Goal: Find specific page/section: Find specific page/section

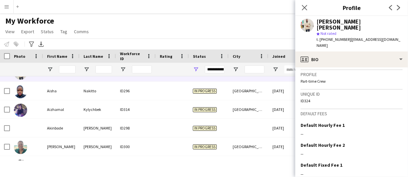
scroll to position [319, 0]
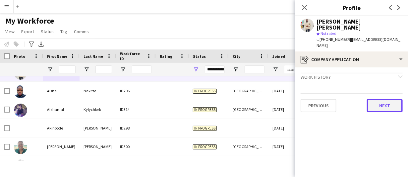
click at [394, 99] on button "Next" at bounding box center [385, 105] width 36 height 13
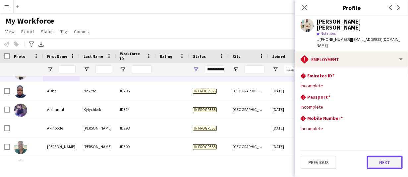
click at [388, 155] on button "Next" at bounding box center [385, 161] width 36 height 13
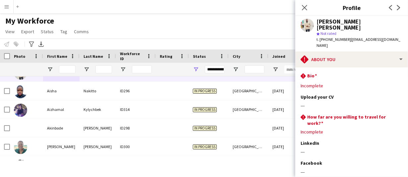
scroll to position [48, 0]
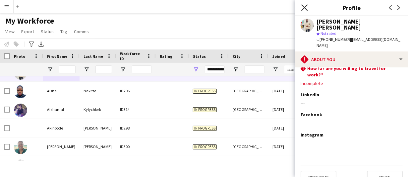
click at [305, 8] on icon at bounding box center [304, 7] width 6 height 6
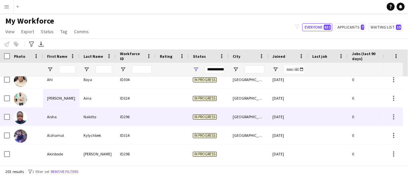
scroll to position [166, 0]
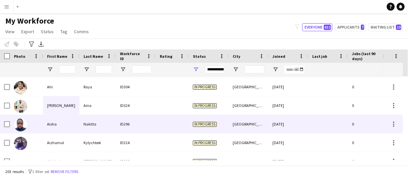
click at [75, 126] on div "Aisha" at bounding box center [61, 124] width 36 height 18
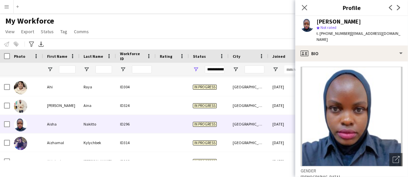
click at [338, 20] on div "[PERSON_NAME]" at bounding box center [338, 22] width 44 height 6
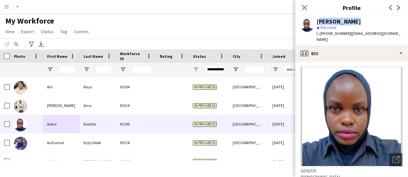
copy div "[PERSON_NAME]"
click at [338, 35] on span "t. [PHONE_NUMBER]" at bounding box center [333, 33] width 34 height 5
copy span "971547054858"
drag, startPoint x: 395, startPoint y: 34, endPoint x: 348, endPoint y: 35, distance: 46.7
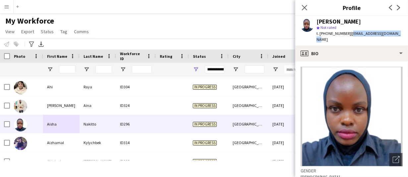
click at [348, 35] on div "[PERSON_NAME] star Not rated t. [PHONE_NUMBER] | [EMAIL_ADDRESS][DOMAIN_NAME]" at bounding box center [351, 30] width 113 height 29
copy span "[EMAIL_ADDRESS][DOMAIN_NAME]"
click at [324, 24] on div "[PERSON_NAME]" at bounding box center [338, 22] width 44 height 6
copy div "Aisha"
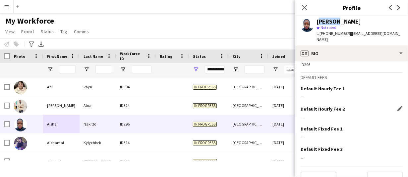
scroll to position [319, 0]
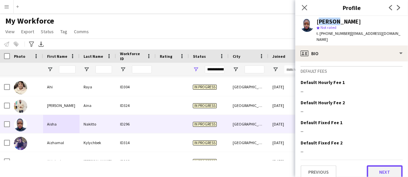
click at [385, 165] on button "Next" at bounding box center [385, 171] width 36 height 13
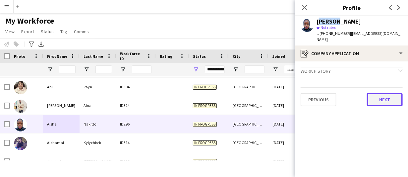
click at [380, 93] on button "Next" at bounding box center [385, 99] width 36 height 13
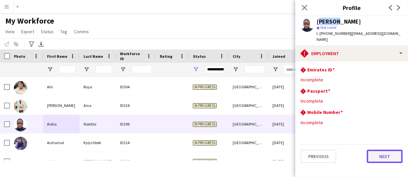
click at [385, 152] on button "Next" at bounding box center [385, 155] width 36 height 13
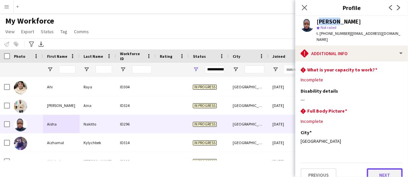
click at [390, 169] on button "Next" at bounding box center [385, 174] width 36 height 13
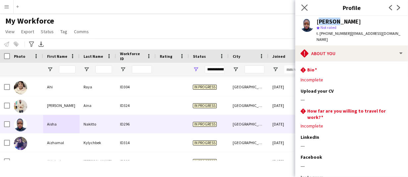
click at [304, 10] on icon "Close pop-in" at bounding box center [304, 7] width 6 height 6
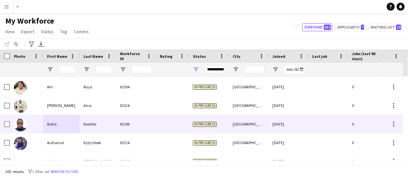
click at [75, 116] on div "Aisha" at bounding box center [61, 124] width 36 height 18
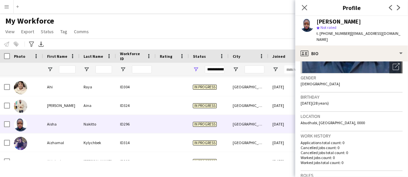
scroll to position [133, 0]
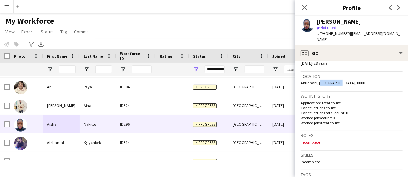
drag, startPoint x: 336, startPoint y: 76, endPoint x: 319, endPoint y: 76, distance: 17.2
click at [319, 80] on span "Abudhabi, [GEOGRAPHIC_DATA], 0000" at bounding box center [332, 82] width 64 height 5
copy span "[GEOGRAPHIC_DATA],"
click at [204, 11] on app-navbar "Menu Boards Boards Boards All jobs Status Workforce Workforce My Workforce Recr…" at bounding box center [204, 6] width 408 height 13
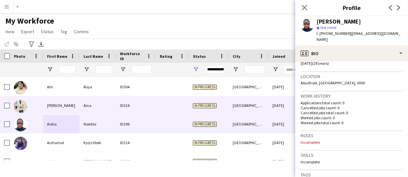
click at [60, 106] on div "[PERSON_NAME]" at bounding box center [61, 105] width 36 height 18
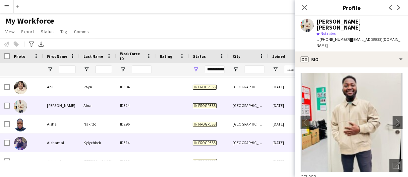
click at [64, 143] on div "Aizhamal" at bounding box center [61, 142] width 36 height 18
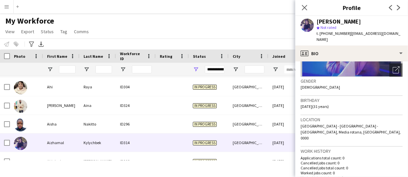
scroll to position [99, 0]
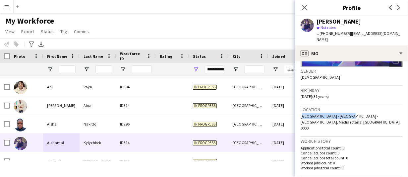
drag, startPoint x: 344, startPoint y: 109, endPoint x: 301, endPoint y: 109, distance: 42.7
click at [301, 113] on span "[GEOGRAPHIC_DATA] - [GEOGRAPHIC_DATA] - [GEOGRAPHIC_DATA], Media rotana, [GEOGR…" at bounding box center [350, 121] width 100 height 17
copy span "[GEOGRAPHIC_DATA] - [GEOGRAPHIC_DATA]"
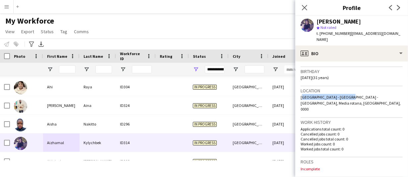
scroll to position [0, 0]
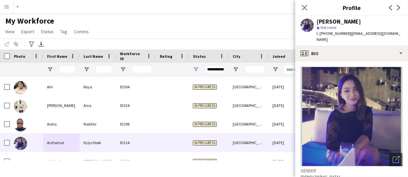
click at [358, 22] on div "[PERSON_NAME]" at bounding box center [338, 22] width 44 height 6
click at [354, 25] on div "star Not rated" at bounding box center [359, 28] width 86 height 6
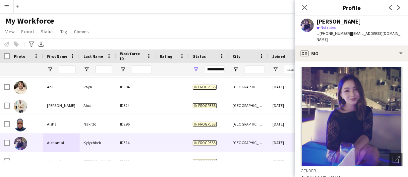
click at [353, 19] on div "[PERSON_NAME]" at bounding box center [338, 22] width 44 height 6
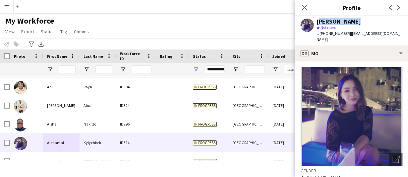
click at [353, 19] on div "[PERSON_NAME]" at bounding box center [338, 22] width 44 height 6
click at [332, 33] on span "t. [PHONE_NUMBER]" at bounding box center [333, 33] width 34 height 5
copy span "971585921199"
drag, startPoint x: 348, startPoint y: 33, endPoint x: 399, endPoint y: 35, distance: 51.0
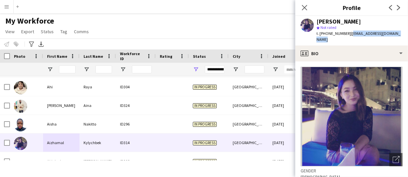
click at [399, 35] on span "| [EMAIL_ADDRESS][DOMAIN_NAME]" at bounding box center [358, 36] width 84 height 11
copy span "[EMAIL_ADDRESS][DOMAIN_NAME]"
click at [166, 11] on app-navbar "Menu Boards Boards Boards All jobs Status Workforce Workforce My Workforce Recr…" at bounding box center [204, 6] width 408 height 13
click at [175, 36] on div "My Workforce View Views Default view New view Update view Delete view Edit name…" at bounding box center [204, 27] width 408 height 23
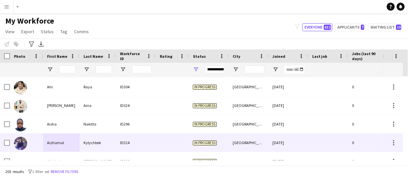
scroll to position [199, 0]
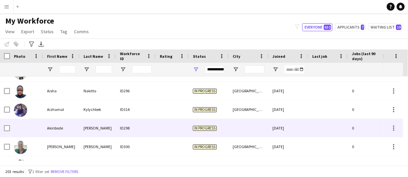
click at [82, 130] on div "[PERSON_NAME]" at bounding box center [98, 128] width 36 height 18
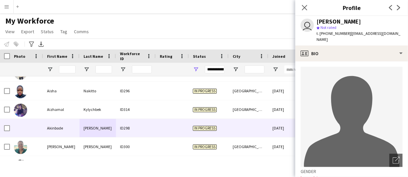
click at [335, 33] on span "t. [PHONE_NUMBER]" at bounding box center [333, 33] width 34 height 5
copy span "971588976827"
drag, startPoint x: 348, startPoint y: 34, endPoint x: 349, endPoint y: 38, distance: 4.4
click at [349, 38] on div "t. [PHONE_NUMBER] | [EMAIL_ADDRESS][DOMAIN_NAME]" at bounding box center [359, 36] width 86 height 12
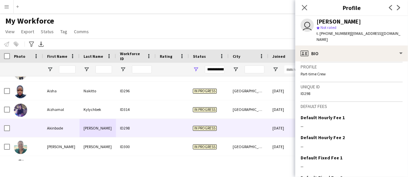
scroll to position [326, 0]
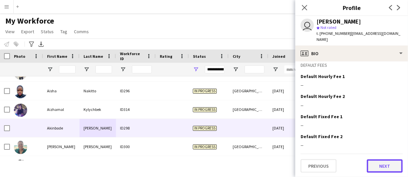
click at [395, 166] on button "Next" at bounding box center [385, 165] width 36 height 13
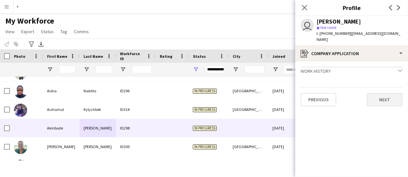
drag, startPoint x: 388, startPoint y: 91, endPoint x: 390, endPoint y: 98, distance: 6.8
click at [388, 92] on div "Previous Next" at bounding box center [351, 96] width 102 height 19
click at [390, 98] on button "Next" at bounding box center [385, 99] width 36 height 13
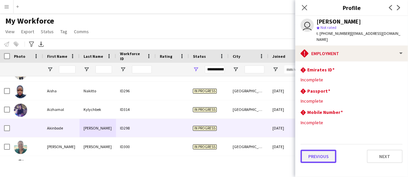
click at [327, 154] on button "Previous" at bounding box center [318, 155] width 36 height 13
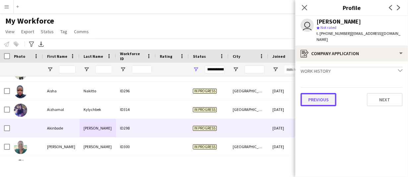
click at [316, 101] on button "Previous" at bounding box center [318, 99] width 36 height 13
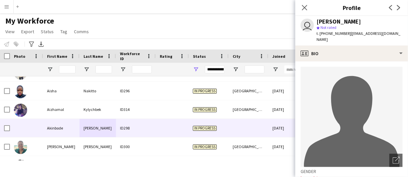
click at [342, 21] on div "[PERSON_NAME]" at bounding box center [338, 22] width 44 height 6
drag, startPoint x: 349, startPoint y: 32, endPoint x: 356, endPoint y: 40, distance: 11.0
click at [356, 40] on div "t. [PHONE_NUMBER] | [EMAIL_ADDRESS][DOMAIN_NAME]" at bounding box center [359, 36] width 86 height 12
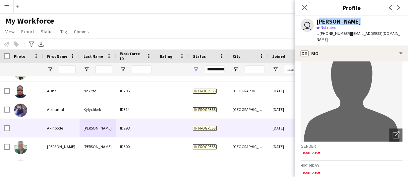
scroll to position [99, 0]
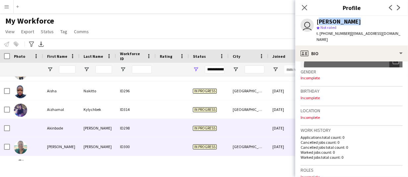
click at [68, 144] on div "[PERSON_NAME]" at bounding box center [61, 146] width 36 height 18
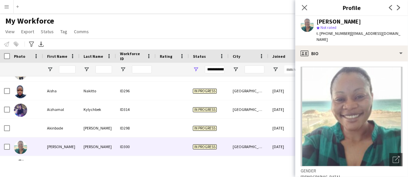
click at [334, 19] on div "[PERSON_NAME]" at bounding box center [338, 22] width 44 height 6
click at [322, 35] on span "t. [PHONE_NUMBER]" at bounding box center [333, 33] width 34 height 5
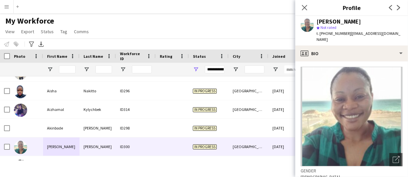
click at [375, 34] on span "| [EMAIL_ADDRESS][DOMAIN_NAME]" at bounding box center [358, 36] width 84 height 11
drag, startPoint x: 399, startPoint y: 32, endPoint x: 348, endPoint y: 37, distance: 50.6
click at [348, 37] on div "[PERSON_NAME] star Not rated t. [PHONE_NUMBER] | [EMAIL_ADDRESS][DOMAIN_NAME]" at bounding box center [351, 30] width 113 height 29
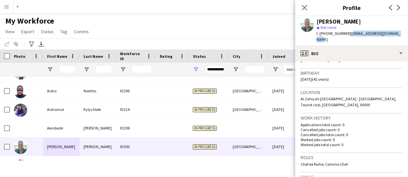
scroll to position [133, 0]
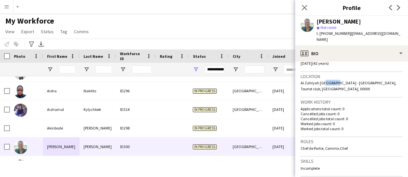
drag, startPoint x: 335, startPoint y: 74, endPoint x: 323, endPoint y: 76, distance: 12.2
click at [323, 80] on span "Al Zahiyah [GEOGRAPHIC_DATA] - [GEOGRAPHIC_DATA], Tourist club, [GEOGRAPHIC_DAT…" at bounding box center [348, 85] width 96 height 11
drag, startPoint x: 318, startPoint y: 76, endPoint x: 336, endPoint y: 77, distance: 18.2
click at [336, 80] on span "Al Zahiyah [GEOGRAPHIC_DATA] - [GEOGRAPHIC_DATA], Tourist club, [GEOGRAPHIC_DAT…" at bounding box center [348, 85] width 96 height 11
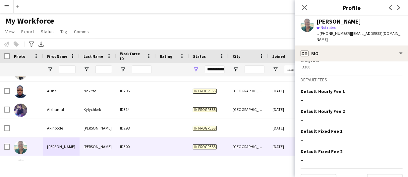
scroll to position [325, 0]
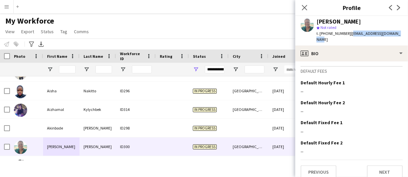
drag, startPoint x: 398, startPoint y: 32, endPoint x: 348, endPoint y: 32, distance: 50.4
click at [348, 32] on div "[PERSON_NAME] star Not rated t. [PHONE_NUMBER] | [EMAIL_ADDRESS][DOMAIN_NAME]" at bounding box center [351, 30] width 113 height 29
drag, startPoint x: 343, startPoint y: 22, endPoint x: 317, endPoint y: 25, distance: 26.3
click at [317, 23] on div "[PERSON_NAME]" at bounding box center [338, 22] width 44 height 6
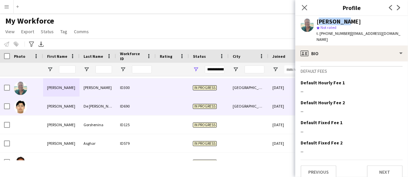
scroll to position [265, 0]
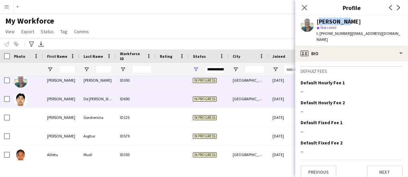
click at [87, 101] on div "De [PERSON_NAME]" at bounding box center [98, 98] width 36 height 18
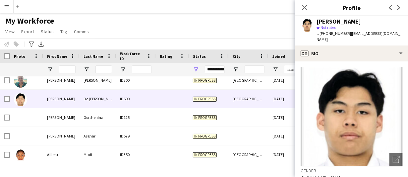
click at [328, 22] on div "[PERSON_NAME]" at bounding box center [338, 22] width 44 height 6
click at [356, 23] on div "[PERSON_NAME]" at bounding box center [338, 22] width 44 height 6
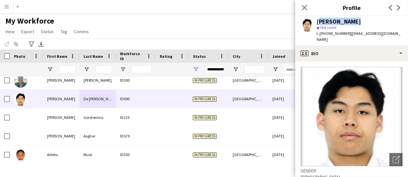
click at [356, 23] on div "[PERSON_NAME]" at bounding box center [338, 22] width 44 height 6
click at [328, 31] on span "t. [PHONE_NUMBER]" at bounding box center [333, 33] width 34 height 5
click at [329, 31] on span "t. [PHONE_NUMBER]" at bounding box center [333, 33] width 34 height 5
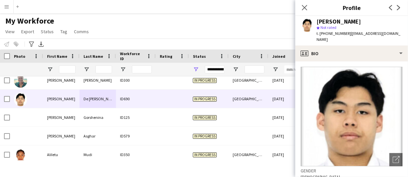
drag, startPoint x: 348, startPoint y: 31, endPoint x: 351, endPoint y: 44, distance: 13.6
click at [351, 44] on div "[PERSON_NAME] Not rated t. [PHONE_NUMBER] | [EMAIL_ADDRESS][DOMAIN_NAME]" at bounding box center [351, 30] width 113 height 29
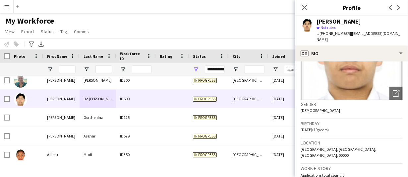
scroll to position [99, 0]
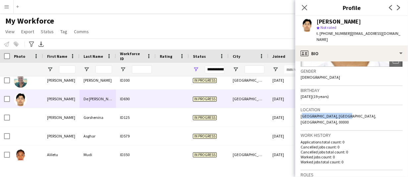
drag, startPoint x: 342, startPoint y: 115, endPoint x: 294, endPoint y: 116, distance: 48.4
click at [296, 115] on app-crew-profile-bio "Open photos pop-in Gender [DEMOGRAPHIC_DATA] Birthday [DEMOGRAPHIC_DATA] (19 ye…" at bounding box center [351, 118] width 113 height 115
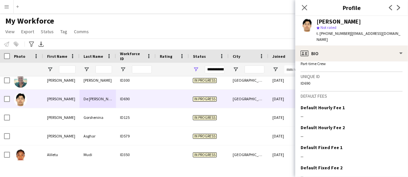
scroll to position [327, 0]
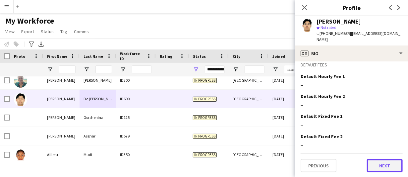
click at [377, 161] on button "Next" at bounding box center [385, 165] width 36 height 13
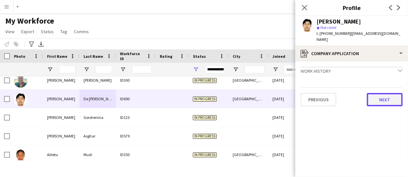
click at [392, 98] on button "Next" at bounding box center [385, 99] width 36 height 13
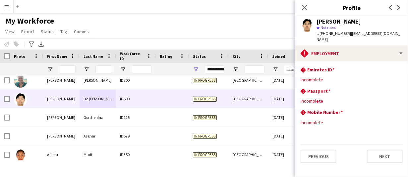
drag, startPoint x: 307, startPoint y: 10, endPoint x: 306, endPoint y: 15, distance: 4.7
click at [307, 10] on icon at bounding box center [304, 7] width 5 height 5
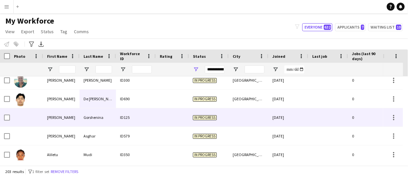
click at [65, 115] on div "[PERSON_NAME]" at bounding box center [61, 117] width 36 height 18
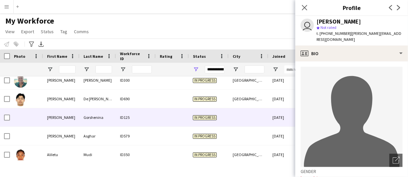
click at [339, 21] on div "[PERSON_NAME]" at bounding box center [338, 22] width 44 height 6
click at [336, 33] on span "t. [PHONE_NUMBER]" at bounding box center [333, 33] width 34 height 5
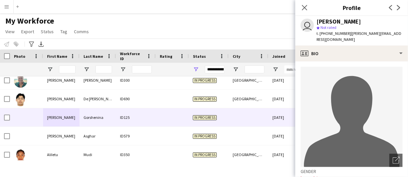
click at [362, 32] on span "| [PERSON_NAME][EMAIL_ADDRESS][DOMAIN_NAME]" at bounding box center [358, 36] width 85 height 11
drag, startPoint x: 348, startPoint y: 32, endPoint x: 399, endPoint y: 34, distance: 50.7
click at [399, 34] on app-profile-header "user [PERSON_NAME] star Not rated t. [PHONE_NUMBER] | [PERSON_NAME][EMAIL_ADDRE…" at bounding box center [351, 30] width 113 height 29
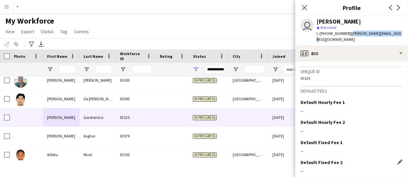
scroll to position [320, 0]
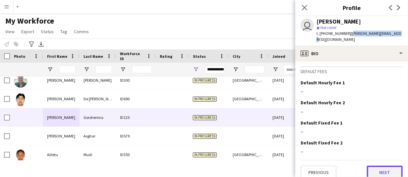
click at [374, 167] on button "Next" at bounding box center [385, 171] width 36 height 13
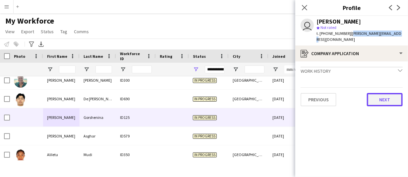
click at [389, 95] on button "Next" at bounding box center [385, 99] width 36 height 13
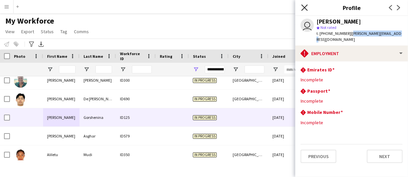
click at [304, 8] on icon at bounding box center [304, 7] width 6 height 6
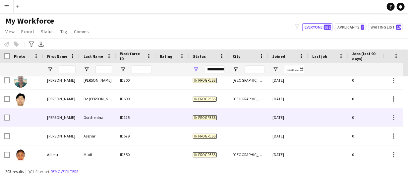
click at [192, 115] on div "In progress" at bounding box center [209, 117] width 40 height 18
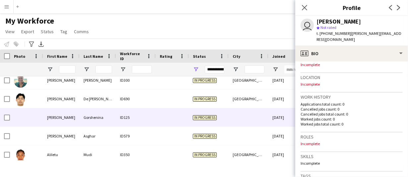
scroll to position [133, 0]
click at [304, 10] on icon "Close pop-in" at bounding box center [304, 7] width 6 height 6
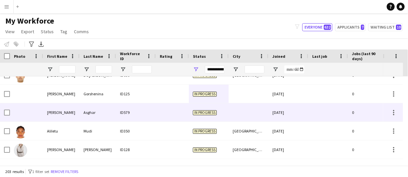
scroll to position [298, 0]
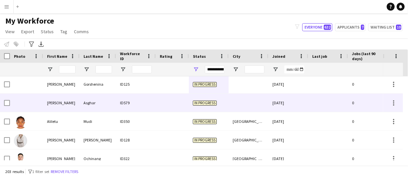
click at [63, 105] on div "[PERSON_NAME]" at bounding box center [61, 102] width 36 height 18
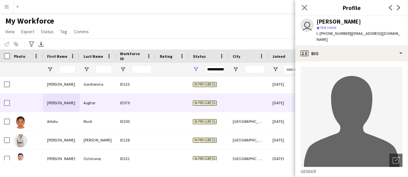
click at [318, 22] on div "[PERSON_NAME]" at bounding box center [338, 22] width 44 height 6
click at [330, 33] on span "t. [PHONE_NUMBER]" at bounding box center [333, 33] width 34 height 5
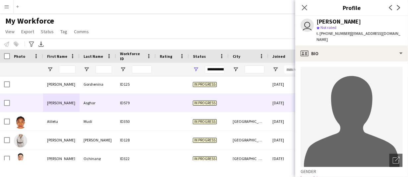
click at [361, 34] on span "| [EMAIL_ADDRESS][DOMAIN_NAME]" at bounding box center [358, 36] width 84 height 11
click at [374, 31] on span "| [EMAIL_ADDRESS][DOMAIN_NAME]" at bounding box center [358, 36] width 84 height 11
drag, startPoint x: 385, startPoint y: 33, endPoint x: 348, endPoint y: 32, distance: 37.1
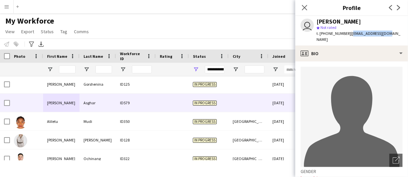
click at [348, 32] on div "user [PERSON_NAME] star Not rated t. [PHONE_NUMBER] | [EMAIL_ADDRESS][DOMAIN_NA…" at bounding box center [351, 30] width 113 height 29
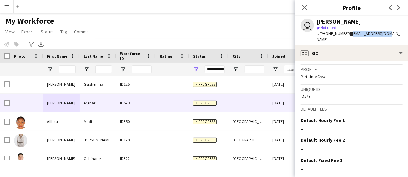
scroll to position [316, 0]
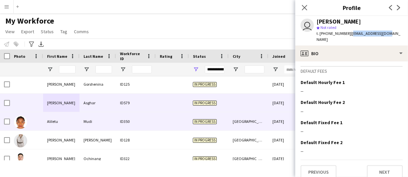
click at [47, 124] on div "Aliletu" at bounding box center [61, 121] width 36 height 18
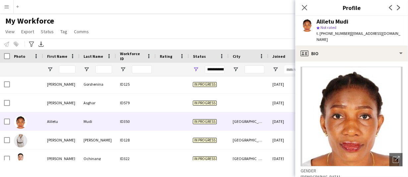
click at [341, 17] on div "Aliletu Mudi star Not rated t. [PHONE_NUMBER] | [EMAIL_ADDRESS][DOMAIN_NAME]" at bounding box center [351, 30] width 113 height 29
click at [325, 32] on span "t. [PHONE_NUMBER]" at bounding box center [333, 33] width 34 height 5
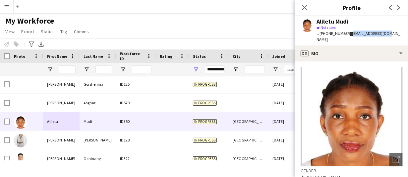
drag, startPoint x: 348, startPoint y: 33, endPoint x: 403, endPoint y: 32, distance: 54.7
click at [403, 32] on app-profile-header "Aliletu Mudi star Not rated t. [PHONE_NUMBER] | [EMAIL_ADDRESS][DOMAIN_NAME]" at bounding box center [351, 30] width 113 height 29
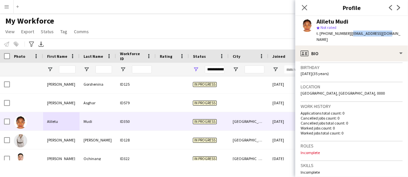
scroll to position [133, 0]
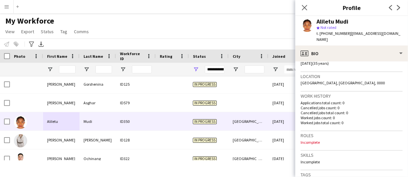
click at [357, 80] on span "[GEOGRAPHIC_DATA], [GEOGRAPHIC_DATA], 0000" at bounding box center [342, 82] width 84 height 5
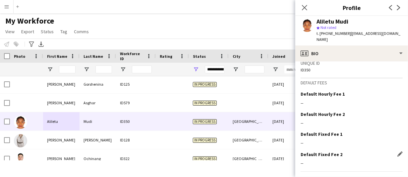
scroll to position [319, 0]
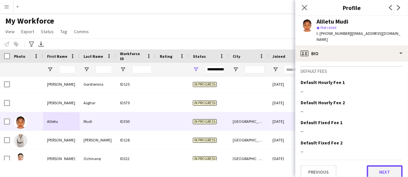
click at [383, 165] on button "Next" at bounding box center [385, 171] width 36 height 13
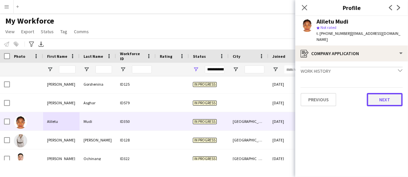
click at [385, 93] on button "Next" at bounding box center [385, 99] width 36 height 13
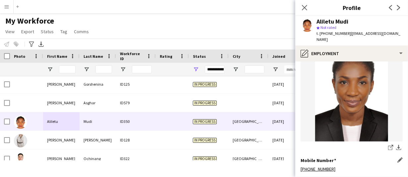
scroll to position [185, 0]
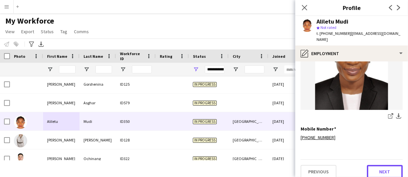
click at [377, 165] on button "Next" at bounding box center [385, 171] width 36 height 13
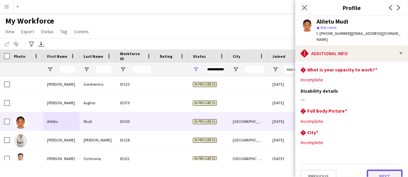
click at [381, 172] on button "Next" at bounding box center [385, 175] width 36 height 13
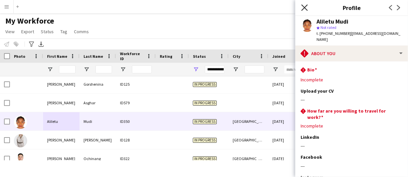
click at [303, 6] on icon at bounding box center [304, 7] width 6 height 6
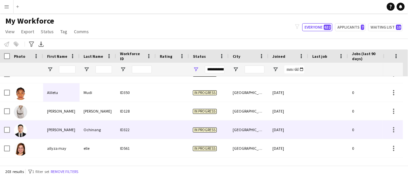
scroll to position [331, 0]
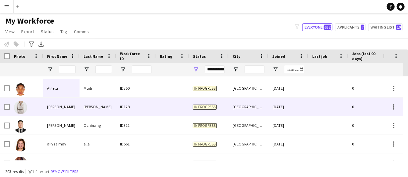
click at [70, 112] on div "[PERSON_NAME]" at bounding box center [61, 106] width 36 height 18
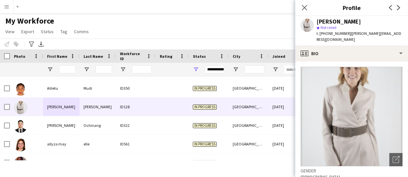
click at [331, 20] on div "[PERSON_NAME]" at bounding box center [338, 22] width 44 height 6
click at [340, 31] on span "t. [PHONE_NUMBER]" at bounding box center [333, 33] width 34 height 5
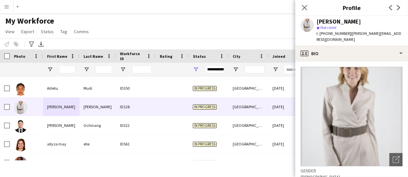
click at [340, 31] on span "t. [PHONE_NUMBER]" at bounding box center [333, 33] width 34 height 5
drag, startPoint x: 397, startPoint y: 35, endPoint x: 348, endPoint y: 35, distance: 49.0
click at [348, 35] on app-profile-header "[PERSON_NAME] star Not rated t. [PHONE_NUMBER] | [PERSON_NAME][EMAIL_ADDRESS][D…" at bounding box center [351, 30] width 113 height 29
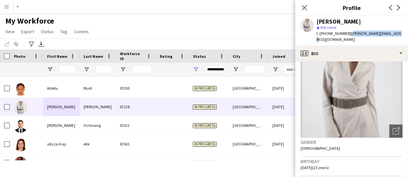
scroll to position [66, 0]
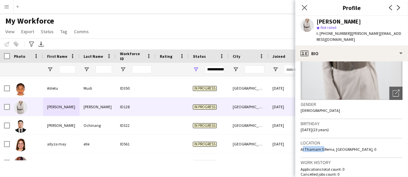
drag, startPoint x: 322, startPoint y: 141, endPoint x: 234, endPoint y: 87, distance: 102.8
click at [298, 143] on app-crew-profile-bio "Open photos pop-in Gender [DEMOGRAPHIC_DATA] Birthday [DEMOGRAPHIC_DATA] (23 ye…" at bounding box center [351, 118] width 113 height 115
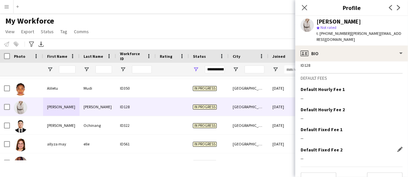
scroll to position [319, 0]
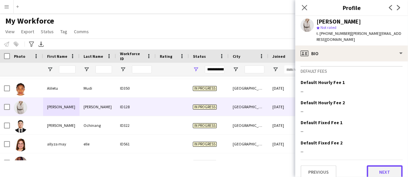
click at [376, 167] on button "Next" at bounding box center [385, 171] width 36 height 13
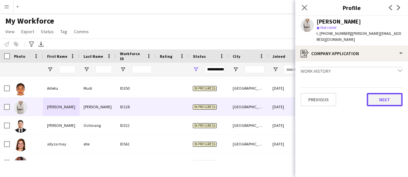
click at [381, 96] on button "Next" at bounding box center [385, 99] width 36 height 13
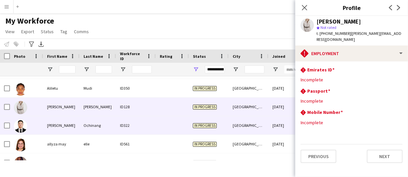
click at [62, 131] on div "[PERSON_NAME]" at bounding box center [61, 125] width 36 height 18
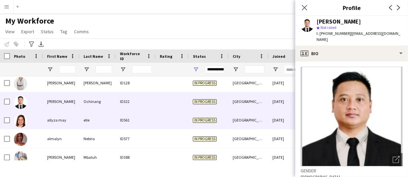
scroll to position [364, 0]
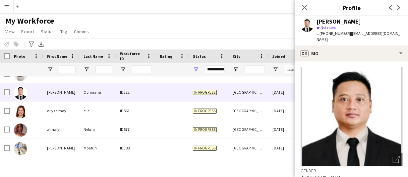
click at [326, 19] on div "[PERSON_NAME]" at bounding box center [338, 22] width 44 height 6
click at [321, 34] on span "t. [PHONE_NUMBER]" at bounding box center [333, 33] width 34 height 5
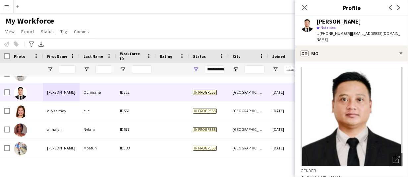
click at [327, 32] on span "t. [PHONE_NUMBER]" at bounding box center [333, 33] width 34 height 5
click at [362, 33] on span "| [EMAIL_ADDRESS][DOMAIN_NAME]" at bounding box center [358, 36] width 84 height 11
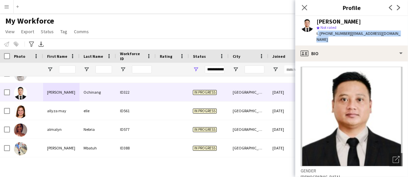
click at [393, 36] on div "[PERSON_NAME] star Not rated t. [PHONE_NUMBER] | [EMAIL_ADDRESS][DOMAIN_NAME]" at bounding box center [351, 30] width 113 height 29
drag, startPoint x: 373, startPoint y: 32, endPoint x: 349, endPoint y: 34, distance: 24.3
click at [349, 34] on app-profile-header "[PERSON_NAME] star Not rated t. [PHONE_NUMBER] | [EMAIL_ADDRESS][DOMAIN_NAME]" at bounding box center [351, 30] width 113 height 29
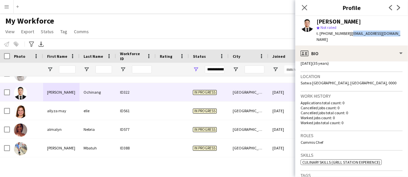
scroll to position [166, 0]
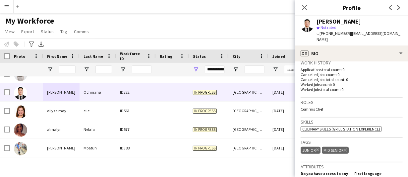
click at [317, 106] on span "Commis Chef" at bounding box center [311, 108] width 23 height 5
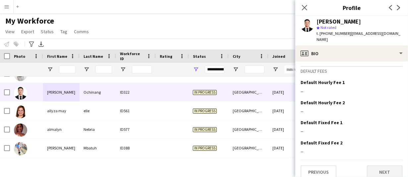
scroll to position [356, 0]
click at [384, 166] on button "Next" at bounding box center [385, 171] width 36 height 13
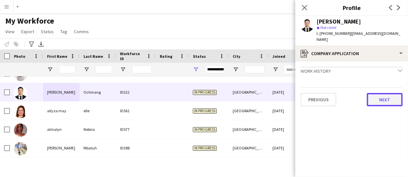
click at [392, 94] on button "Next" at bounding box center [385, 99] width 36 height 13
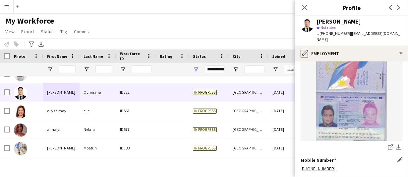
scroll to position [298, 0]
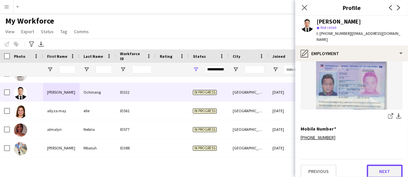
click at [381, 164] on button "Next" at bounding box center [385, 170] width 36 height 13
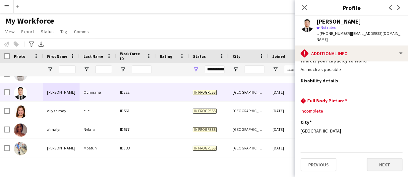
scroll to position [0, 0]
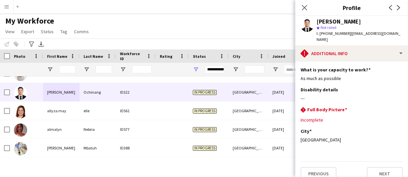
click at [388, 174] on app-section-data-types "What is your capacity to work? Edit this field As much as possible Disability d…" at bounding box center [351, 118] width 113 height 115
click at [388, 170] on button "Next" at bounding box center [385, 173] width 36 height 13
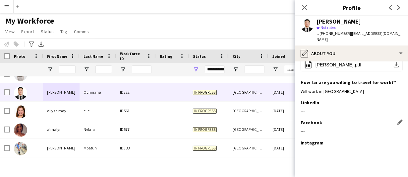
scroll to position [57, 0]
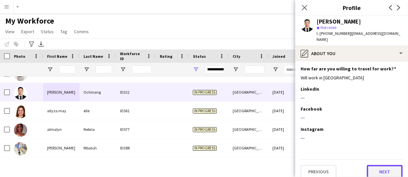
click at [387, 165] on button "Next" at bounding box center [385, 171] width 36 height 13
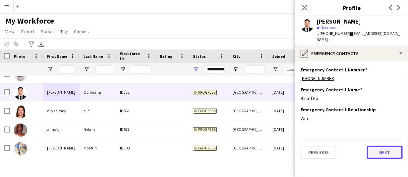
click at [375, 147] on button "Next" at bounding box center [385, 151] width 36 height 13
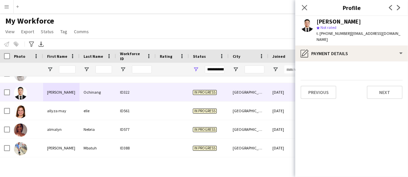
drag, startPoint x: 348, startPoint y: 33, endPoint x: 405, endPoint y: 31, distance: 56.7
click at [405, 31] on app-profile-header "[PERSON_NAME] star Not rated t. [PHONE_NUMBER] | [EMAIL_ADDRESS][DOMAIN_NAME]" at bounding box center [351, 30] width 113 height 29
click at [369, 86] on button "Next" at bounding box center [385, 91] width 36 height 13
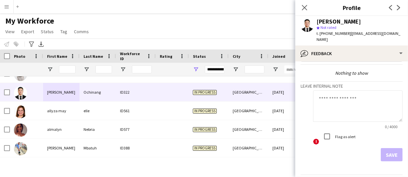
scroll to position [36, 0]
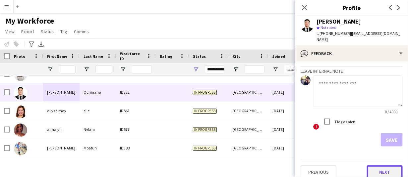
click at [375, 165] on button "Next" at bounding box center [385, 171] width 36 height 13
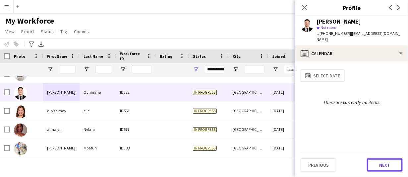
click at [375, 163] on button "Next" at bounding box center [385, 164] width 36 height 13
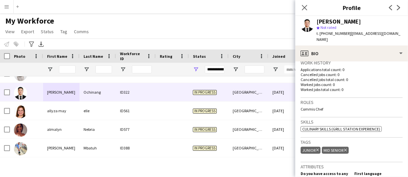
scroll to position [356, 0]
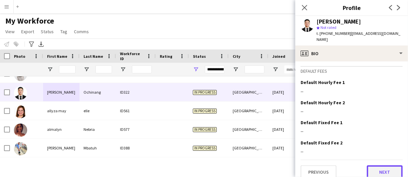
click at [378, 171] on button "Next" at bounding box center [385, 171] width 36 height 13
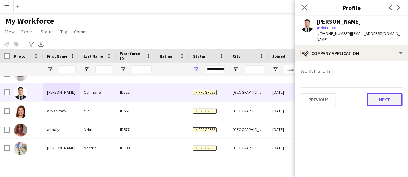
click at [383, 95] on button "Next" at bounding box center [385, 99] width 36 height 13
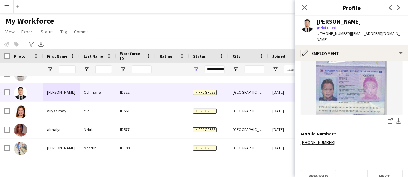
scroll to position [298, 0]
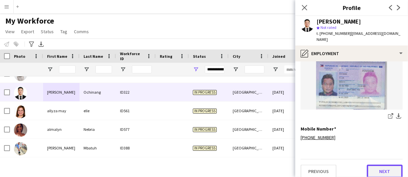
click at [381, 166] on button "Next" at bounding box center [385, 170] width 36 height 13
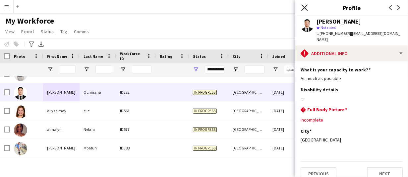
click at [305, 8] on icon at bounding box center [304, 7] width 6 height 6
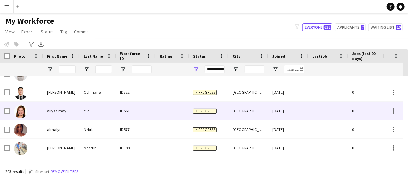
click at [96, 109] on div "elle" at bounding box center [98, 110] width 36 height 18
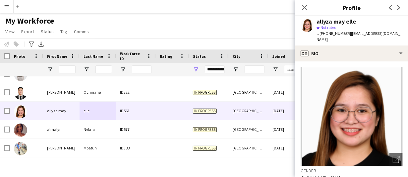
click at [337, 19] on div "allyza may elle" at bounding box center [335, 22] width 39 height 6
click at [332, 32] on span "t. [PHONE_NUMBER]" at bounding box center [333, 33] width 34 height 5
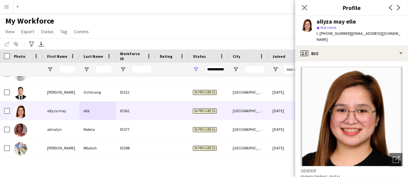
click at [364, 34] on span "| [EMAIL_ADDRESS][DOMAIN_NAME]" at bounding box center [358, 36] width 84 height 11
click at [374, 32] on span "| [EMAIL_ADDRESS][DOMAIN_NAME]" at bounding box center [358, 36] width 84 height 11
drag, startPoint x: 388, startPoint y: 33, endPoint x: 348, endPoint y: 35, distance: 40.1
click at [348, 35] on div "allyza may elle star Not rated t. [PHONE_NUMBER] | [EMAIL_ADDRESS][DOMAIN_NAME]" at bounding box center [351, 30] width 113 height 29
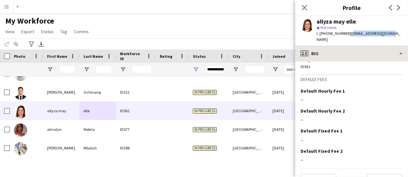
scroll to position [315, 0]
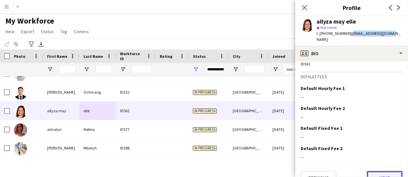
click at [376, 171] on button "Next" at bounding box center [385, 177] width 36 height 13
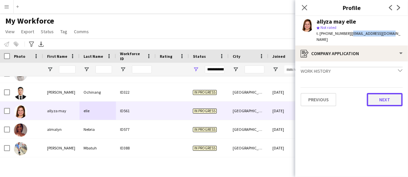
click at [393, 93] on button "Next" at bounding box center [385, 99] width 36 height 13
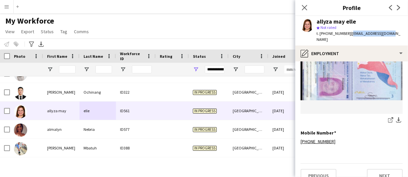
scroll to position [185, 0]
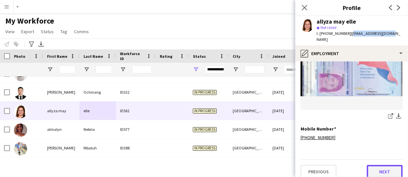
click at [379, 166] on button "Next" at bounding box center [385, 171] width 36 height 13
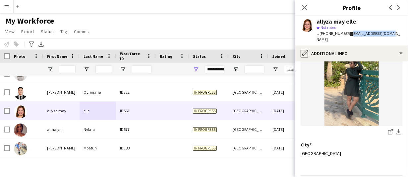
scroll to position [103, 0]
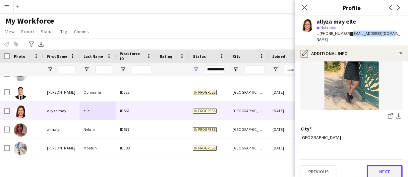
click at [373, 170] on button "Next" at bounding box center [385, 171] width 36 height 13
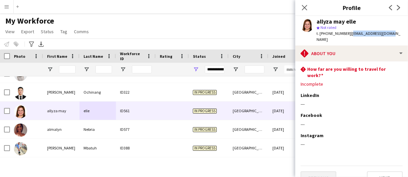
scroll to position [48, 0]
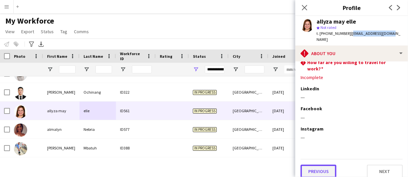
click at [326, 165] on button "Previous" at bounding box center [318, 170] width 36 height 13
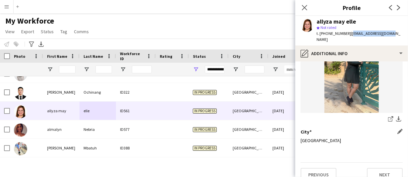
scroll to position [103, 0]
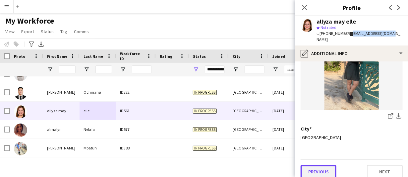
click at [318, 165] on button "Previous" at bounding box center [318, 171] width 36 height 13
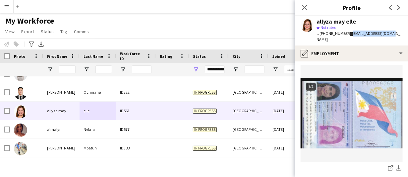
scroll to position [185, 0]
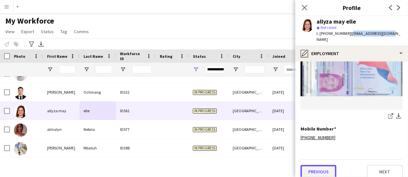
click at [320, 165] on button "Previous" at bounding box center [318, 171] width 36 height 13
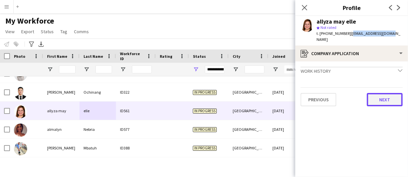
click at [398, 93] on button "Next" at bounding box center [385, 99] width 36 height 13
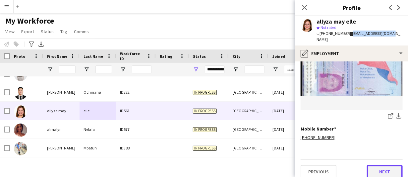
click at [386, 165] on button "Next" at bounding box center [385, 171] width 36 height 13
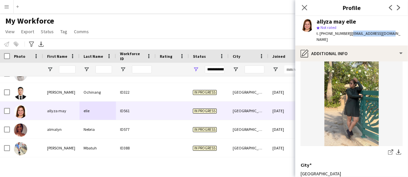
scroll to position [103, 0]
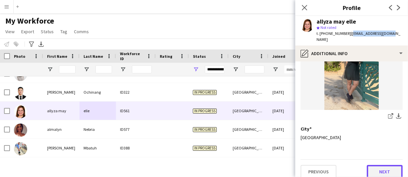
click at [379, 165] on button "Next" at bounding box center [385, 171] width 36 height 13
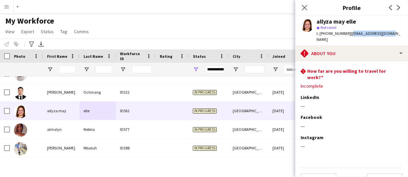
scroll to position [48, 0]
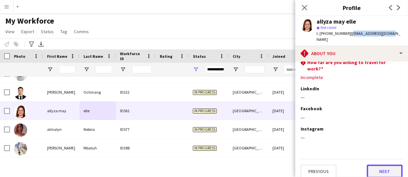
click at [395, 165] on button "Next" at bounding box center [385, 170] width 36 height 13
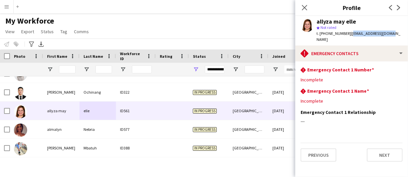
scroll to position [0, 0]
click at [386, 149] on button "Next" at bounding box center [385, 154] width 36 height 13
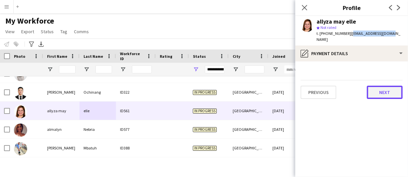
click at [380, 85] on button "Next" at bounding box center [385, 91] width 36 height 13
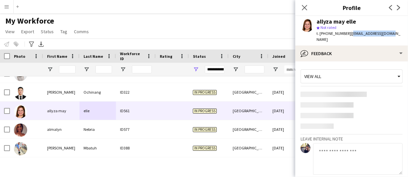
scroll to position [36, 0]
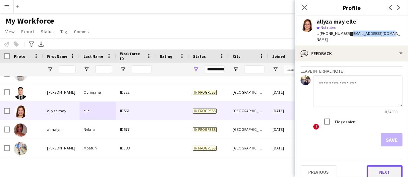
click at [381, 165] on button "Next" at bounding box center [385, 171] width 36 height 13
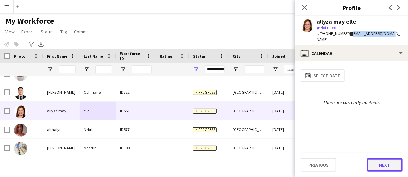
click at [382, 165] on button "Next" at bounding box center [385, 164] width 36 height 13
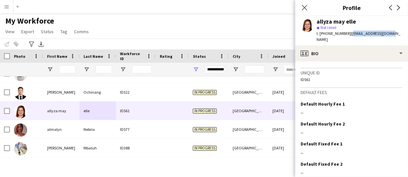
scroll to position [315, 0]
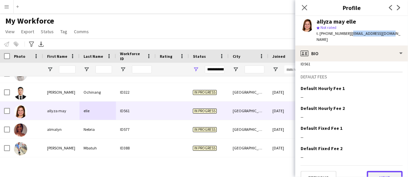
click at [386, 171] on button "Next" at bounding box center [385, 177] width 36 height 13
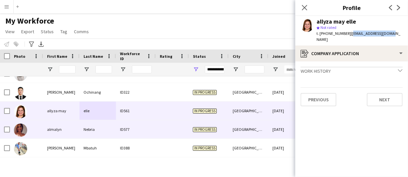
click at [57, 130] on div "almalyn" at bounding box center [61, 129] width 36 height 18
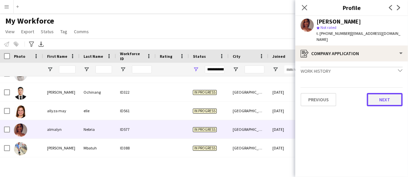
click at [391, 93] on button "Next" at bounding box center [385, 99] width 36 height 13
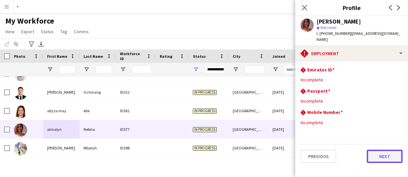
click at [396, 149] on button "Next" at bounding box center [385, 155] width 36 height 13
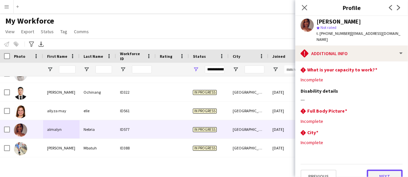
click at [386, 170] on button "Next" at bounding box center [385, 175] width 36 height 13
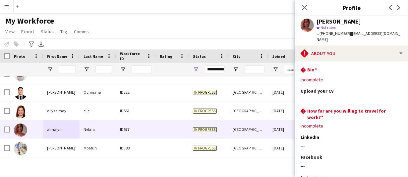
scroll to position [48, 0]
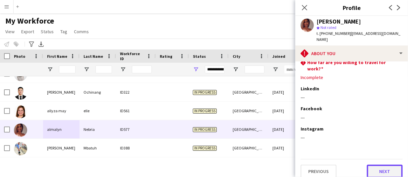
click at [383, 164] on button "Next" at bounding box center [385, 170] width 36 height 13
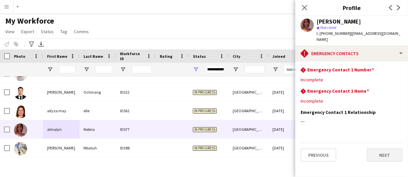
scroll to position [0, 0]
click at [382, 157] on app-section-data-types "rhombus-alert Emergency Contact 1 Number Edit this field Incomplete rhombus-ale…" at bounding box center [351, 118] width 113 height 115
click at [383, 151] on button "Next" at bounding box center [385, 154] width 36 height 13
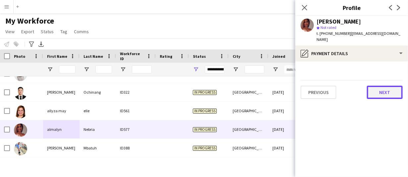
click at [391, 89] on button "Next" at bounding box center [385, 91] width 36 height 13
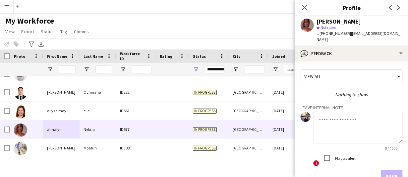
click at [384, 171] on div "Save" at bounding box center [351, 175] width 102 height 13
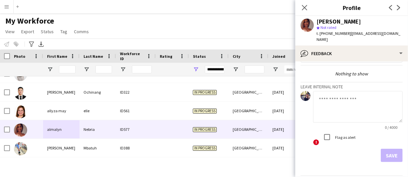
scroll to position [36, 0]
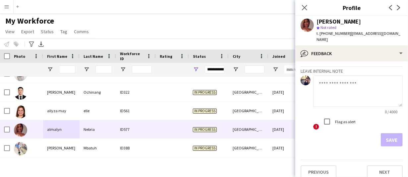
click at [386, 171] on div "Previous Next" at bounding box center [351, 168] width 102 height 19
click at [384, 165] on button "Next" at bounding box center [385, 171] width 36 height 13
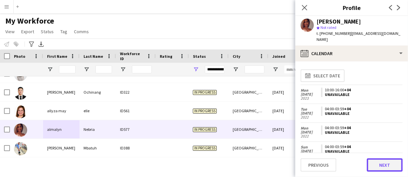
click at [384, 167] on button "Next" at bounding box center [385, 164] width 36 height 13
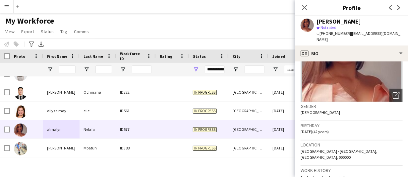
scroll to position [66, 0]
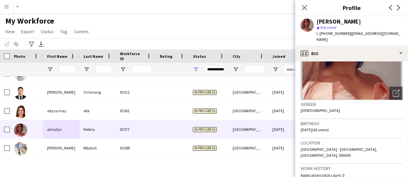
click at [329, 23] on div "[PERSON_NAME]" at bounding box center [338, 22] width 44 height 6
click at [327, 34] on span "t. [PHONE_NUMBER]" at bounding box center [333, 33] width 34 height 5
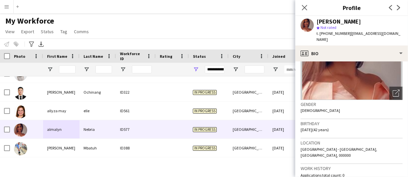
click at [327, 34] on span "t. [PHONE_NUMBER]" at bounding box center [333, 33] width 34 height 5
drag, startPoint x: 387, startPoint y: 32, endPoint x: 348, endPoint y: 34, distance: 39.4
click at [348, 34] on div "[PERSON_NAME] star Not rated t. [PHONE_NUMBER] | [EMAIL_ADDRESS][DOMAIN_NAME]" at bounding box center [351, 30] width 113 height 29
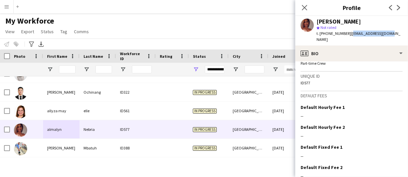
scroll to position [315, 0]
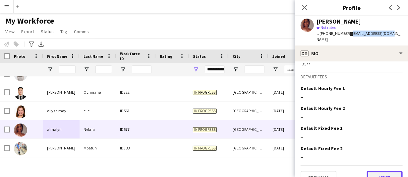
click at [375, 171] on button "Next" at bounding box center [385, 177] width 36 height 13
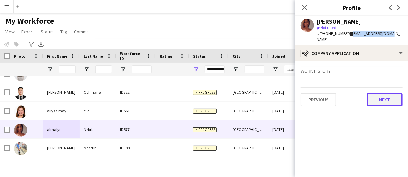
click at [390, 94] on button "Next" at bounding box center [385, 99] width 36 height 13
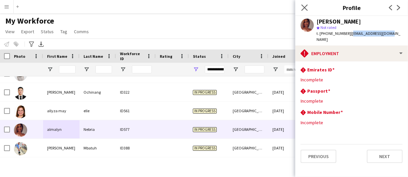
drag, startPoint x: 304, startPoint y: 8, endPoint x: 302, endPoint y: 12, distance: 4.2
click at [304, 8] on icon at bounding box center [304, 7] width 6 height 6
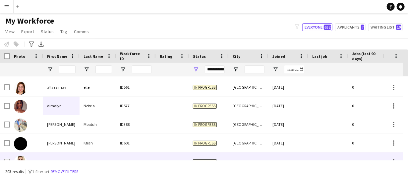
scroll to position [398, 0]
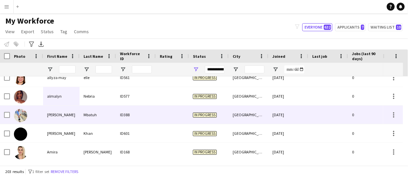
click at [67, 115] on div "[PERSON_NAME]" at bounding box center [61, 114] width 36 height 18
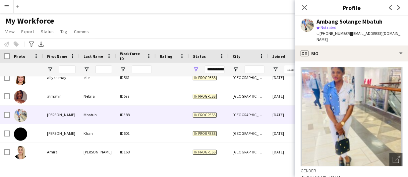
click at [333, 22] on div "Ambang Solange Mbatuh" at bounding box center [349, 22] width 66 height 6
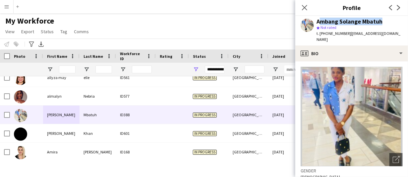
click at [333, 22] on div "Ambang Solange Mbatuh" at bounding box center [349, 22] width 66 height 6
click at [333, 24] on div "Ambang Solange Mbatuh" at bounding box center [349, 22] width 66 height 6
click at [335, 32] on span "t. [PHONE_NUMBER]" at bounding box center [333, 33] width 34 height 5
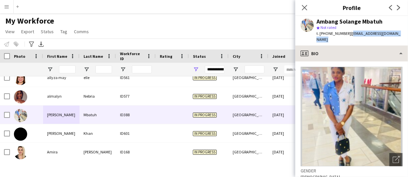
drag, startPoint x: 349, startPoint y: 35, endPoint x: 354, endPoint y: 46, distance: 12.7
click at [354, 46] on app-crew-profile "Close pop-in Profile Previous Next Ambang Solange Mbatuh star Not rated t. [PHO…" at bounding box center [351, 88] width 113 height 177
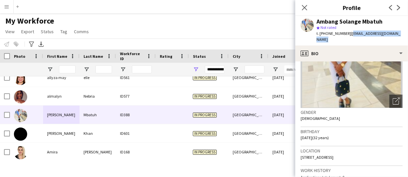
scroll to position [99, 0]
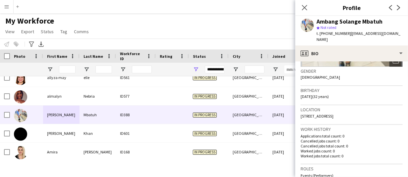
click at [333, 114] on span "[STREET_ADDRESS]" at bounding box center [316, 115] width 33 height 5
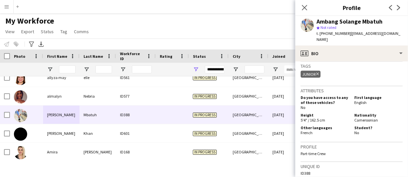
scroll to position [232, 0]
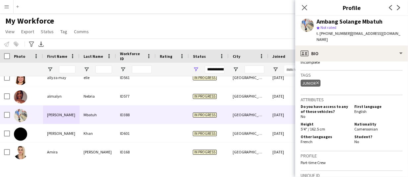
click at [373, 128] on span "Cameroonian" at bounding box center [366, 128] width 24 height 5
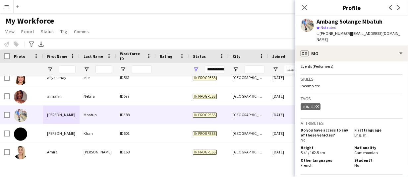
scroll to position [199, 0]
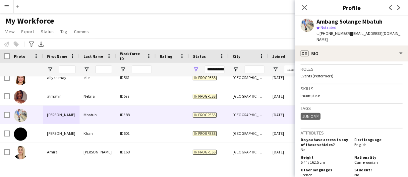
click at [308, 75] on span "Events (Performers)" at bounding box center [316, 75] width 33 height 5
drag, startPoint x: 335, startPoint y: 75, endPoint x: 301, endPoint y: 76, distance: 34.5
click at [301, 76] on div "Events (Performers)" at bounding box center [351, 75] width 102 height 5
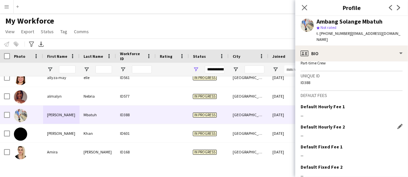
scroll to position [361, 0]
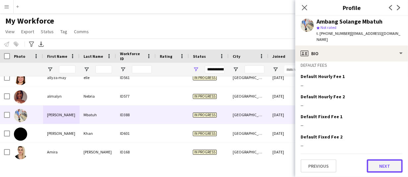
click at [387, 165] on button "Next" at bounding box center [385, 165] width 36 height 13
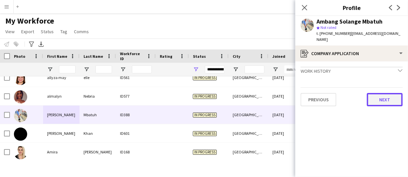
click at [387, 95] on button "Next" at bounding box center [385, 99] width 36 height 13
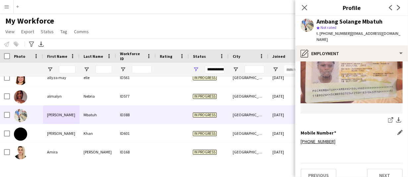
scroll to position [304, 0]
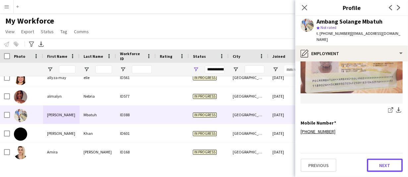
click at [382, 164] on button "Next" at bounding box center [385, 164] width 36 height 13
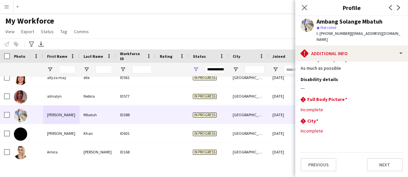
scroll to position [0, 0]
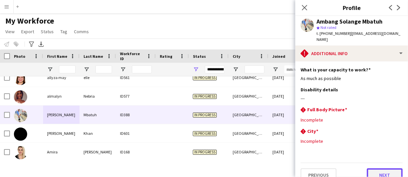
click at [377, 175] on button "Next" at bounding box center [385, 174] width 36 height 13
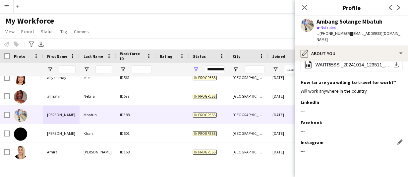
scroll to position [117, 0]
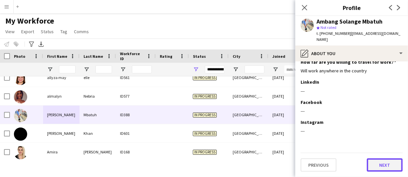
click at [380, 168] on button "Next" at bounding box center [385, 164] width 36 height 13
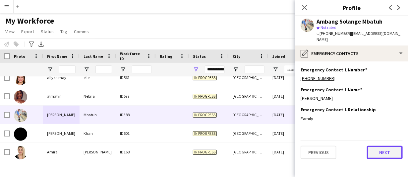
click at [381, 146] on button "Next" at bounding box center [385, 151] width 36 height 13
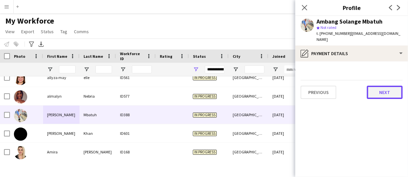
click at [373, 93] on button "Next" at bounding box center [385, 91] width 36 height 13
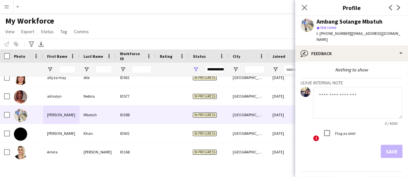
scroll to position [42, 0]
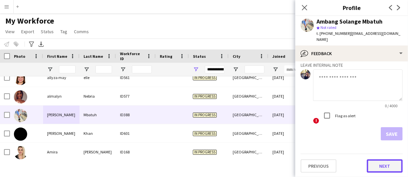
click at [388, 165] on button "Next" at bounding box center [385, 165] width 36 height 13
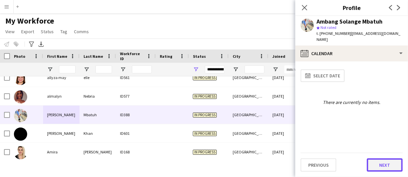
click at [387, 163] on button "Next" at bounding box center [385, 164] width 36 height 13
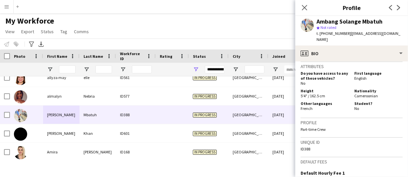
scroll to position [361, 0]
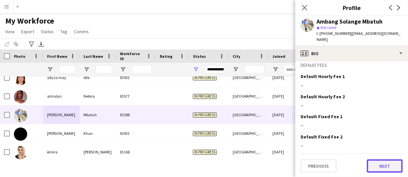
click at [384, 166] on button "Next" at bounding box center [385, 165] width 36 height 13
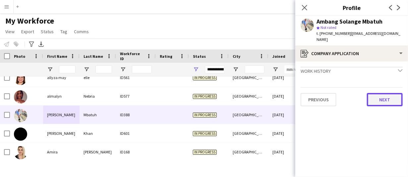
click at [386, 97] on button "Next" at bounding box center [385, 99] width 36 height 13
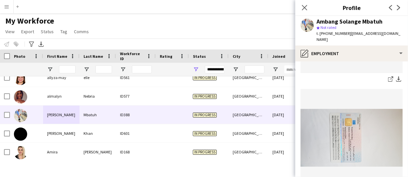
scroll to position [298, 0]
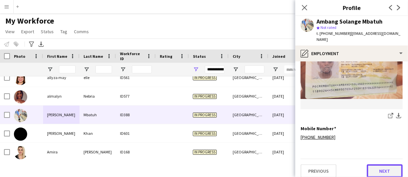
click at [378, 173] on button "Next" at bounding box center [385, 170] width 36 height 13
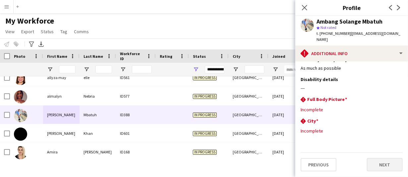
scroll to position [0, 0]
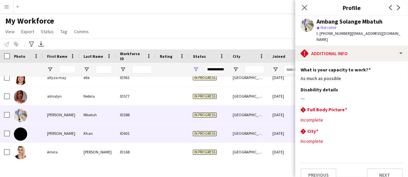
click at [65, 135] on div "[PERSON_NAME]" at bounding box center [61, 133] width 36 height 18
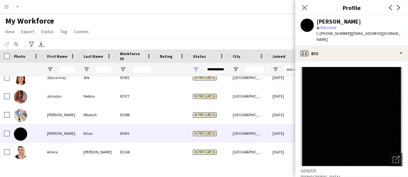
click at [323, 20] on div "[PERSON_NAME]" at bounding box center [338, 22] width 44 height 6
click at [340, 17] on div "[PERSON_NAME] star Not rated t. [PHONE_NUMBER] | [EMAIL_ADDRESS][DOMAIN_NAME]" at bounding box center [351, 30] width 113 height 29
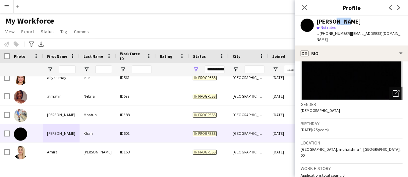
scroll to position [99, 0]
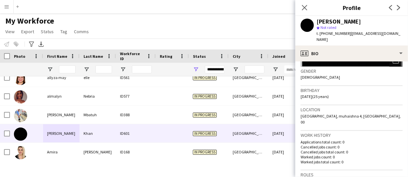
click at [337, 113] on span "[GEOGRAPHIC_DATA], muhaishna 4, [GEOGRAPHIC_DATA], 00" at bounding box center [350, 118] width 100 height 11
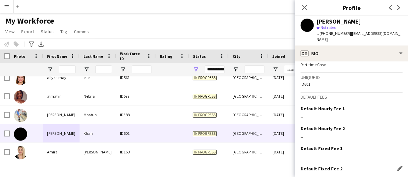
scroll to position [315, 0]
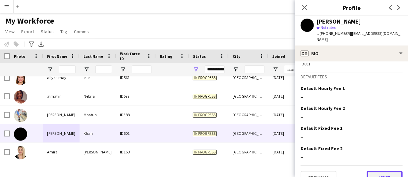
click at [394, 171] on button "Next" at bounding box center [385, 177] width 36 height 13
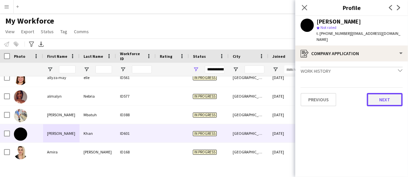
click at [390, 94] on button "Next" at bounding box center [385, 99] width 36 height 13
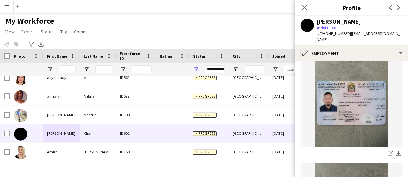
scroll to position [0, 0]
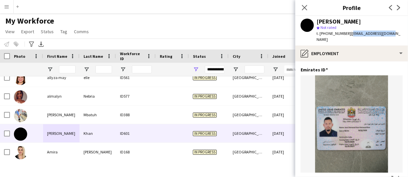
drag, startPoint x: 392, startPoint y: 33, endPoint x: 349, endPoint y: 36, distance: 43.5
click at [349, 36] on div "[PERSON_NAME] star Not rated t. [PHONE_NUMBER] | [EMAIL_ADDRESS][DOMAIN_NAME]" at bounding box center [351, 30] width 113 height 29
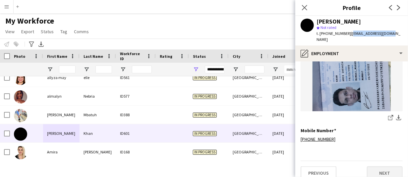
scroll to position [298, 0]
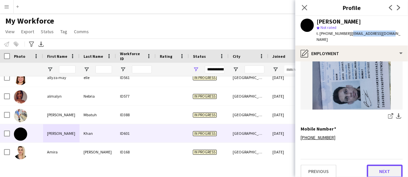
click at [392, 164] on button "Next" at bounding box center [385, 170] width 36 height 13
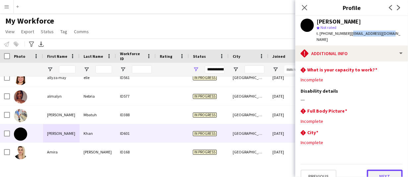
click at [389, 175] on button "Next" at bounding box center [385, 175] width 36 height 13
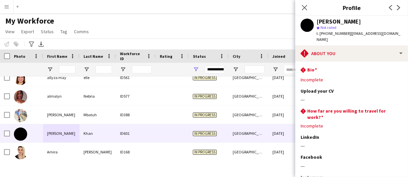
click at [324, 31] on span "t. [PHONE_NUMBER]" at bounding box center [333, 33] width 34 height 5
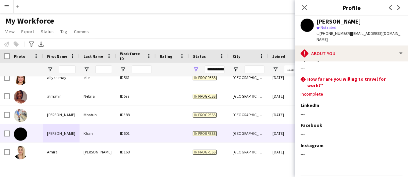
scroll to position [48, 0]
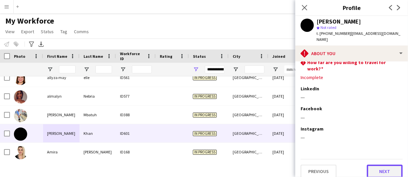
click at [390, 165] on button "Next" at bounding box center [385, 170] width 36 height 13
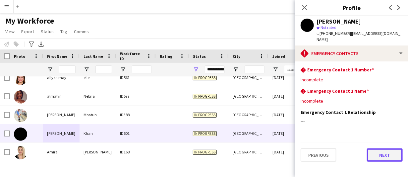
click at [379, 148] on button "Next" at bounding box center [385, 154] width 36 height 13
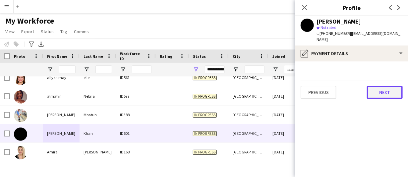
click at [387, 85] on button "Next" at bounding box center [385, 91] width 36 height 13
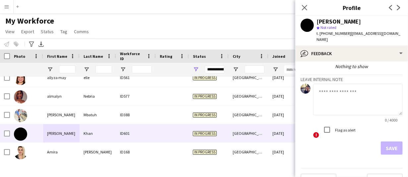
scroll to position [36, 0]
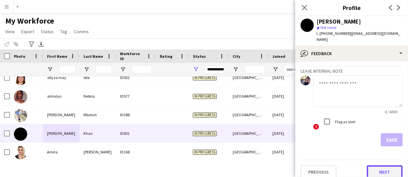
click at [390, 165] on button "Next" at bounding box center [385, 171] width 36 height 13
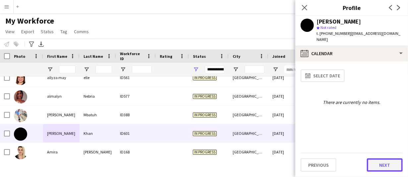
click at [390, 165] on button "Next" at bounding box center [385, 164] width 36 height 13
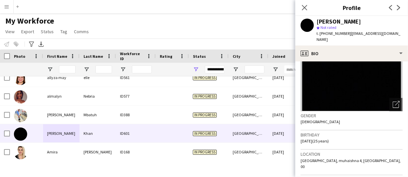
scroll to position [50, 0]
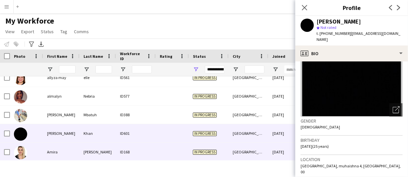
click at [46, 150] on div "Amira" at bounding box center [61, 151] width 36 height 18
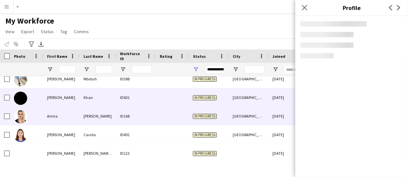
scroll to position [464, 0]
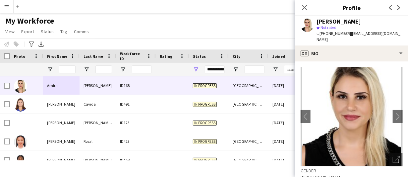
click at [343, 21] on div "[PERSON_NAME]" at bounding box center [338, 22] width 44 height 6
click at [341, 30] on div "star Not rated" at bounding box center [359, 28] width 86 height 6
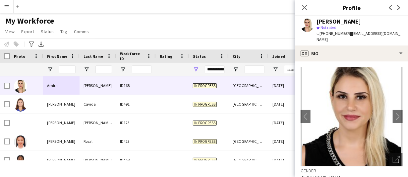
click at [340, 33] on span "t. [PHONE_NUMBER]" at bounding box center [333, 33] width 34 height 5
drag, startPoint x: 353, startPoint y: 33, endPoint x: 357, endPoint y: 41, distance: 8.7
click at [357, 41] on div "t. [PHONE_NUMBER] | [EMAIL_ADDRESS][DOMAIN_NAME]" at bounding box center [359, 36] width 86 height 12
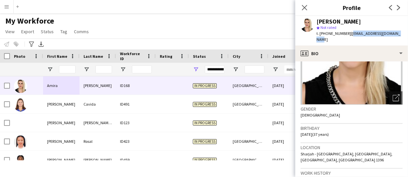
scroll to position [99, 0]
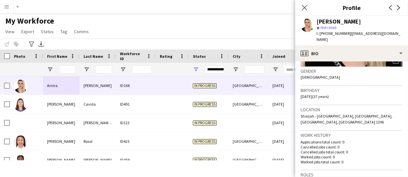
click at [308, 116] on span "Sharjah - [GEOGRAPHIC_DATA], [GEOGRAPHIC_DATA], [GEOGRAPHIC_DATA], [GEOGRAPHIC_…" at bounding box center [346, 118] width 92 height 11
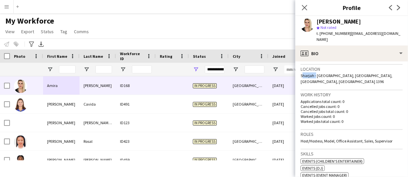
scroll to position [166, 0]
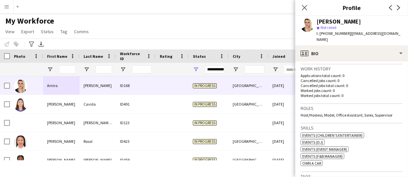
drag, startPoint x: 301, startPoint y: 108, endPoint x: 394, endPoint y: 109, distance: 92.4
click at [394, 112] on div "Host/Hostess, Model, Office Assistant, Sales, Supervisor" at bounding box center [351, 114] width 102 height 5
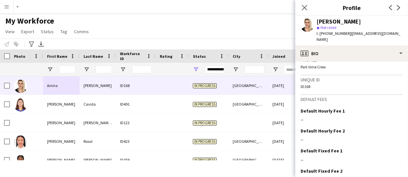
scroll to position [353, 0]
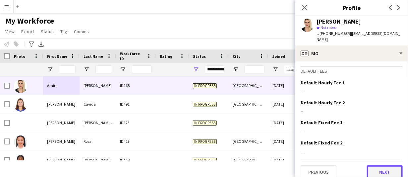
click at [392, 168] on button "Next" at bounding box center [385, 171] width 36 height 13
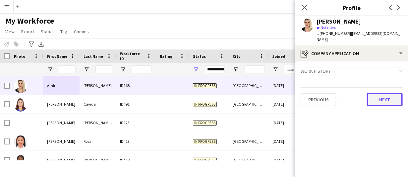
click at [382, 98] on button "Next" at bounding box center [385, 99] width 36 height 13
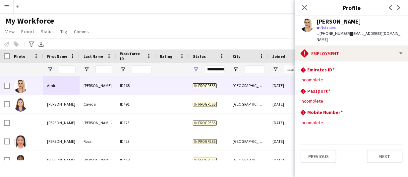
drag, startPoint x: 351, startPoint y: 34, endPoint x: 354, endPoint y: 38, distance: 4.8
click at [355, 39] on div "t. [PHONE_NUMBER] | [EMAIL_ADDRESS][DOMAIN_NAME]" at bounding box center [359, 36] width 86 height 12
click at [306, 5] on icon "Close pop-in" at bounding box center [304, 7] width 6 height 6
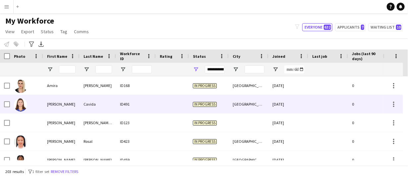
click at [80, 105] on div "Cavida" at bounding box center [98, 104] width 36 height 18
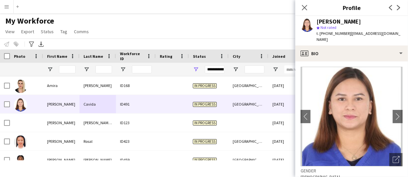
click at [329, 19] on div "[PERSON_NAME]" at bounding box center [338, 22] width 44 height 6
click at [335, 32] on span "t. [PHONE_NUMBER]" at bounding box center [333, 33] width 34 height 5
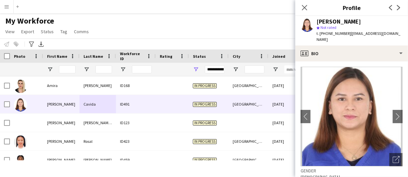
click at [377, 34] on span "| [EMAIL_ADDRESS][DOMAIN_NAME]" at bounding box center [358, 36] width 84 height 11
click at [380, 34] on span "| [EMAIL_ADDRESS][DOMAIN_NAME]" at bounding box center [358, 36] width 84 height 11
drag, startPoint x: 396, startPoint y: 34, endPoint x: 348, endPoint y: 35, distance: 47.4
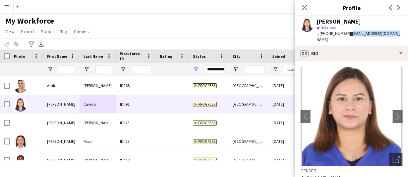
click at [348, 35] on div "[PERSON_NAME] star Not rated t. [PHONE_NUMBER] | [EMAIL_ADDRESS][DOMAIN_NAME]" at bounding box center [351, 30] width 113 height 29
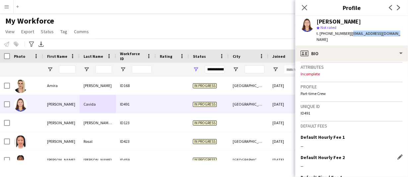
scroll to position [315, 0]
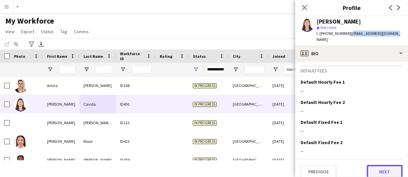
click at [381, 165] on button "Next" at bounding box center [385, 171] width 36 height 13
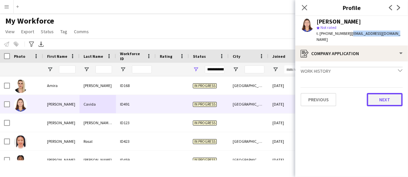
click at [385, 93] on button "Next" at bounding box center [385, 99] width 36 height 13
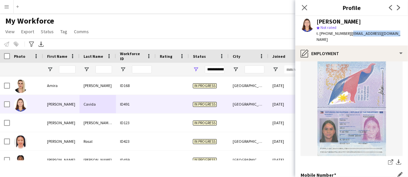
scroll to position [206, 0]
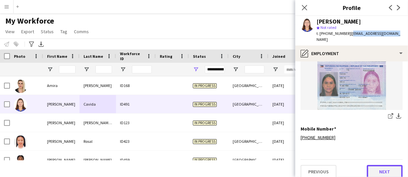
click at [381, 165] on button "Next" at bounding box center [385, 171] width 36 height 13
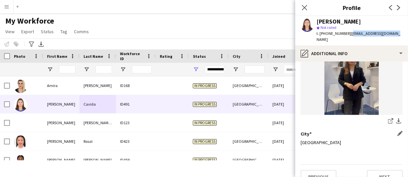
scroll to position [103, 0]
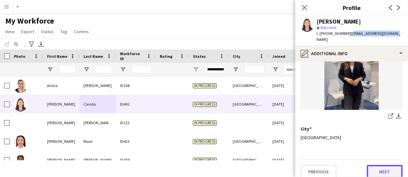
click at [385, 165] on button "Next" at bounding box center [385, 171] width 36 height 13
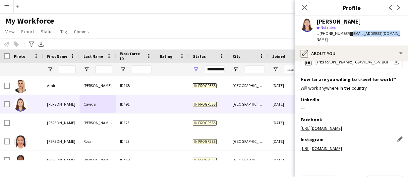
scroll to position [63, 0]
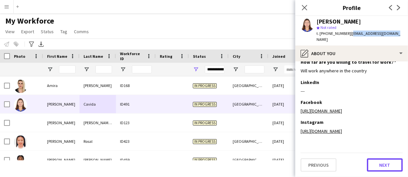
click at [380, 164] on button "Next" at bounding box center [385, 164] width 36 height 13
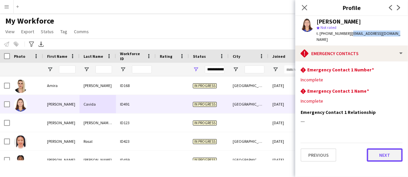
click at [390, 150] on button "Next" at bounding box center [385, 154] width 36 height 13
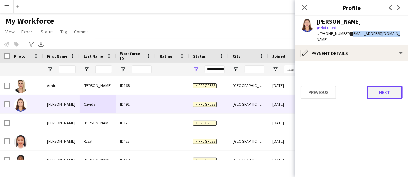
click at [393, 89] on button "Next" at bounding box center [385, 91] width 36 height 13
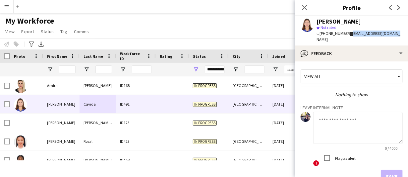
scroll to position [36, 0]
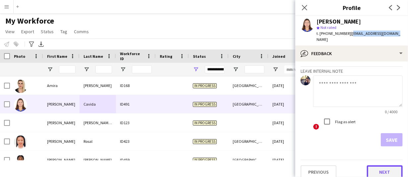
click at [386, 165] on button "Next" at bounding box center [385, 171] width 36 height 13
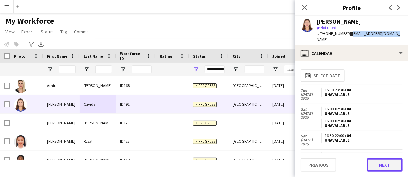
click at [383, 161] on button "Next" at bounding box center [385, 164] width 36 height 13
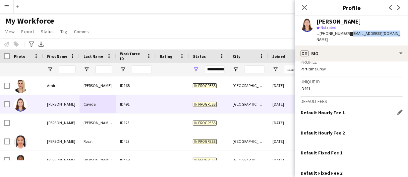
scroll to position [315, 0]
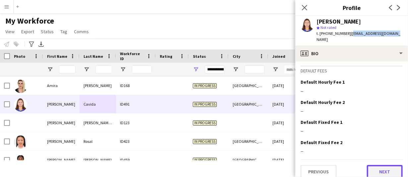
click at [382, 165] on button "Next" at bounding box center [385, 171] width 36 height 13
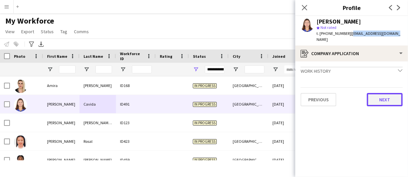
click at [379, 93] on button "Next" at bounding box center [385, 99] width 36 height 13
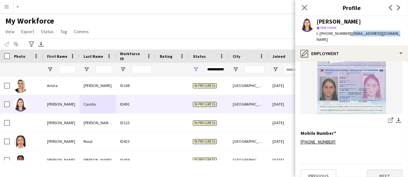
scroll to position [206, 0]
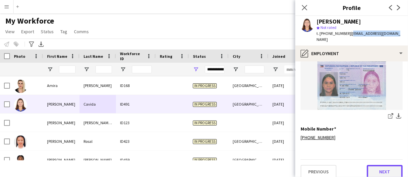
click at [381, 166] on button "Next" at bounding box center [385, 171] width 36 height 13
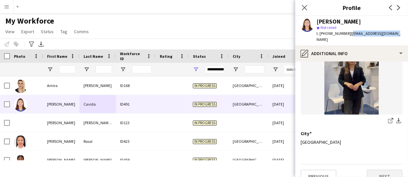
scroll to position [103, 0]
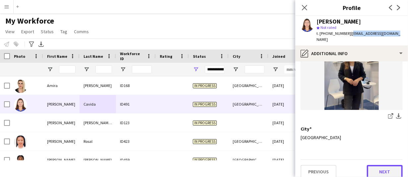
click at [386, 167] on button "Next" at bounding box center [385, 171] width 36 height 13
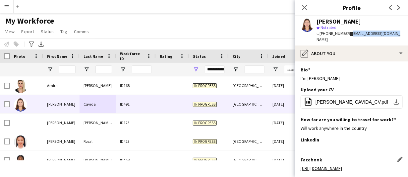
scroll to position [63, 0]
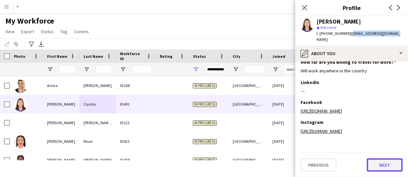
click at [381, 166] on button "Next" at bounding box center [385, 164] width 36 height 13
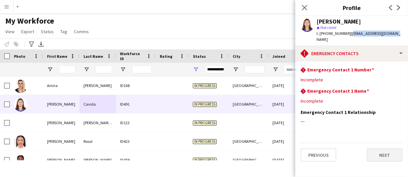
scroll to position [0, 0]
click at [382, 148] on button "Next" at bounding box center [385, 154] width 36 height 13
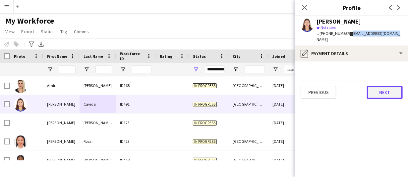
click at [389, 89] on button "Next" at bounding box center [385, 91] width 36 height 13
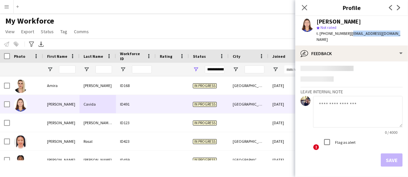
scroll to position [36, 0]
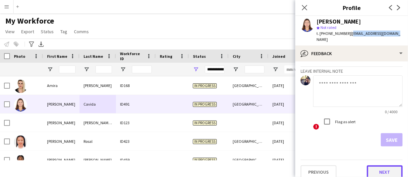
click at [390, 165] on button "Next" at bounding box center [385, 171] width 36 height 13
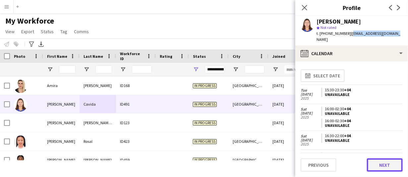
click at [392, 168] on button "Next" at bounding box center [385, 164] width 36 height 13
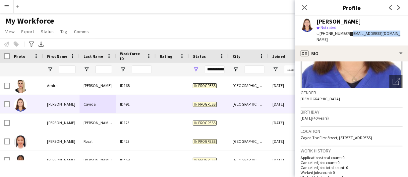
scroll to position [99, 0]
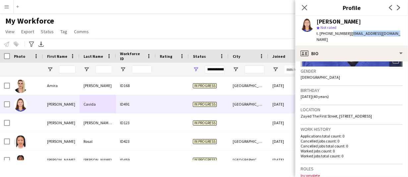
drag, startPoint x: 386, startPoint y: 109, endPoint x: 370, endPoint y: 109, distance: 15.9
click at [370, 113] on span "Zayed The First Street, [STREET_ADDRESS]" at bounding box center [335, 115] width 71 height 5
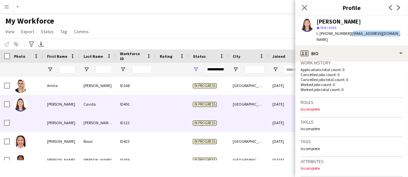
click at [70, 123] on div "[PERSON_NAME]" at bounding box center [61, 122] width 36 height 18
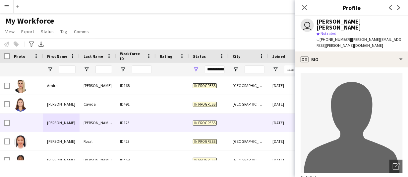
click at [331, 24] on div "[PERSON_NAME] [PERSON_NAME]" at bounding box center [359, 25] width 86 height 12
drag, startPoint x: 331, startPoint y: 24, endPoint x: 357, endPoint y: 26, distance: 26.2
click at [337, 25] on div "[PERSON_NAME] [PERSON_NAME] star Not rated t. [PHONE_NUMBER] | [PERSON_NAME][EM…" at bounding box center [359, 34] width 86 height 30
click at [364, 21] on div "[PERSON_NAME] [PERSON_NAME]" at bounding box center [359, 25] width 86 height 12
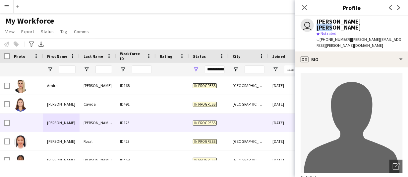
click at [364, 21] on div "[PERSON_NAME] [PERSON_NAME]" at bounding box center [359, 25] width 86 height 12
click at [332, 37] on span "t. [PHONE_NUMBER]" at bounding box center [333, 39] width 34 height 5
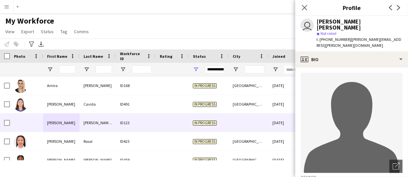
click at [332, 37] on span "t. [PHONE_NUMBER]" at bounding box center [333, 39] width 34 height 5
click at [362, 37] on span "| [PERSON_NAME][EMAIL_ADDRESS][PERSON_NAME][DOMAIN_NAME]" at bounding box center [358, 42] width 85 height 11
drag, startPoint x: 347, startPoint y: 33, endPoint x: 403, endPoint y: 34, distance: 56.0
click at [407, 34] on app-profile-header "user [PERSON_NAME] [PERSON_NAME] star Not rated t. [PHONE_NUMBER] | [PERSON_NAM…" at bounding box center [351, 33] width 113 height 35
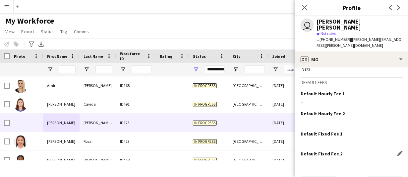
scroll to position [378, 0]
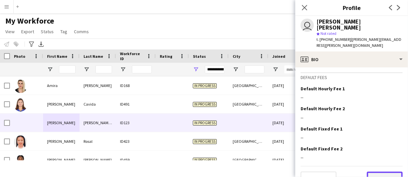
click at [383, 171] on button "Next" at bounding box center [385, 177] width 36 height 13
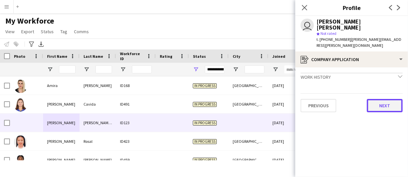
click at [382, 99] on button "Next" at bounding box center [385, 105] width 36 height 13
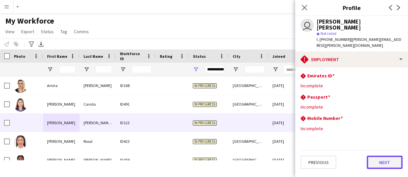
click at [390, 155] on button "Next" at bounding box center [385, 161] width 36 height 13
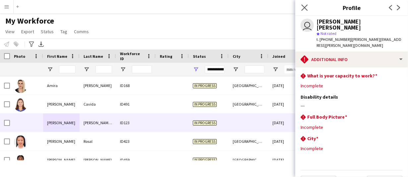
click at [307, 7] on icon "Close pop-in" at bounding box center [304, 7] width 6 height 6
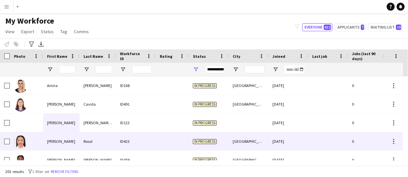
scroll to position [497, 0]
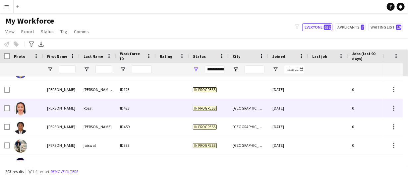
click at [85, 112] on div "Rosal" at bounding box center [98, 108] width 36 height 18
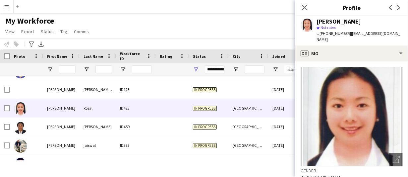
click at [331, 22] on div "[PERSON_NAME]" at bounding box center [338, 22] width 44 height 6
click at [334, 33] on span "t. [PHONE_NUMBER]" at bounding box center [333, 33] width 34 height 5
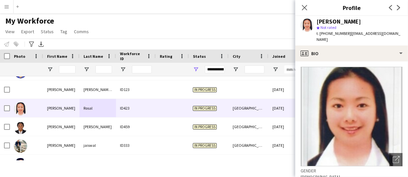
drag, startPoint x: 347, startPoint y: 33, endPoint x: 403, endPoint y: 33, distance: 56.3
click at [403, 33] on app-profile-header "[PERSON_NAME] star Not rated t. [PHONE_NUMBER] | [EMAIL_ADDRESS][DOMAIN_NAME]" at bounding box center [351, 30] width 113 height 29
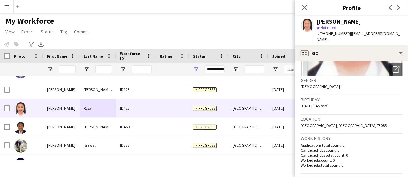
scroll to position [99, 0]
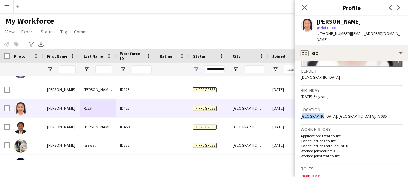
drag, startPoint x: 318, startPoint y: 110, endPoint x: 298, endPoint y: 110, distance: 19.5
click at [298, 110] on app-crew-profile-bio "Open photos pop-in Gender [DEMOGRAPHIC_DATA] Birthday [DEMOGRAPHIC_DATA] (34 ye…" at bounding box center [351, 118] width 113 height 115
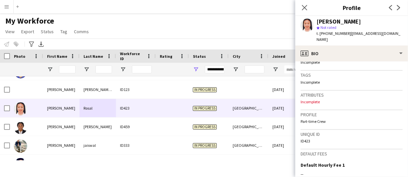
scroll to position [315, 0]
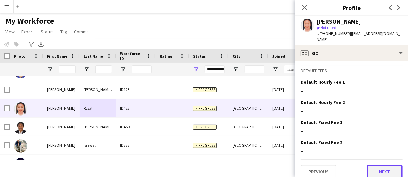
click at [381, 165] on button "Next" at bounding box center [385, 171] width 36 height 13
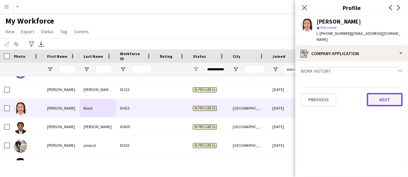
click at [384, 93] on button "Next" at bounding box center [385, 99] width 36 height 13
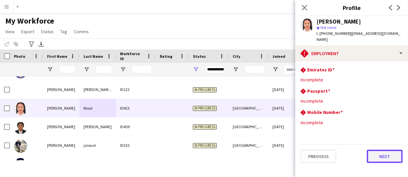
click at [389, 149] on button "Next" at bounding box center [385, 155] width 36 height 13
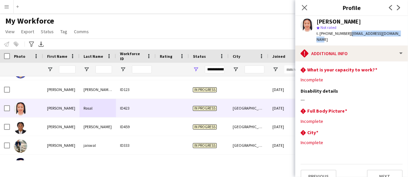
drag, startPoint x: 347, startPoint y: 34, endPoint x: 398, endPoint y: 32, distance: 51.4
click at [398, 32] on div "[PERSON_NAME] star Not rated t. [PHONE_NUMBER] | [EMAIL_ADDRESS][DOMAIN_NAME]" at bounding box center [351, 30] width 113 height 29
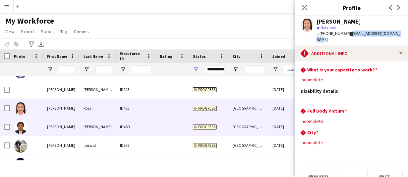
click at [94, 129] on div "[PERSON_NAME]" at bounding box center [98, 126] width 36 height 18
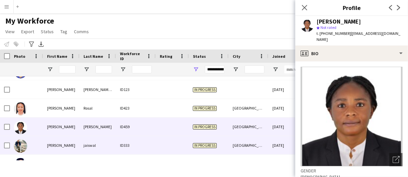
scroll to position [530, 0]
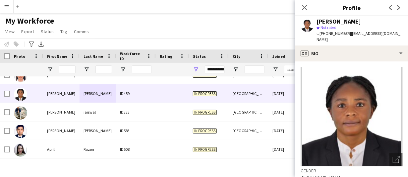
click at [321, 20] on div "[PERSON_NAME]" at bounding box center [338, 22] width 44 height 6
click at [333, 33] on span "t. [PHONE_NUMBER]" at bounding box center [333, 33] width 34 height 5
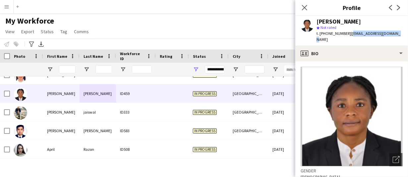
drag, startPoint x: 348, startPoint y: 33, endPoint x: 396, endPoint y: 33, distance: 48.0
click at [396, 33] on div "[PERSON_NAME] star Not rated t. [PHONE_NUMBER] | [EMAIL_ADDRESS][DOMAIN_NAME]" at bounding box center [351, 30] width 113 height 29
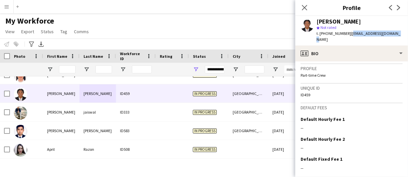
scroll to position [315, 0]
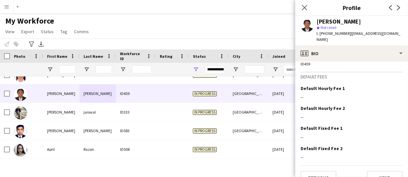
click at [361, 165] on div "Previous Next" at bounding box center [351, 174] width 102 height 19
click at [384, 171] on button "Next" at bounding box center [385, 177] width 36 height 13
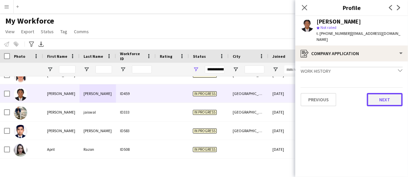
click at [385, 93] on button "Next" at bounding box center [385, 99] width 36 height 13
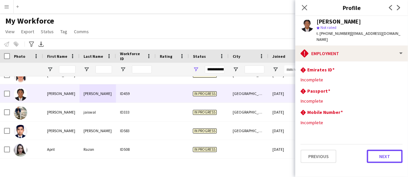
drag, startPoint x: 384, startPoint y: 147, endPoint x: 381, endPoint y: 16, distance: 130.9
click at [384, 149] on button "Next" at bounding box center [385, 155] width 36 height 13
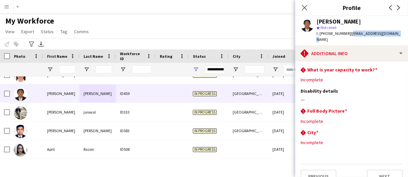
drag, startPoint x: 399, startPoint y: 35, endPoint x: 348, endPoint y: 34, distance: 51.0
click at [348, 34] on div "[PERSON_NAME] star Not rated t. [PHONE_NUMBER] | [EMAIL_ADDRESS][DOMAIN_NAME]" at bounding box center [351, 30] width 113 height 29
click at [375, 169] on button "Next" at bounding box center [385, 175] width 36 height 13
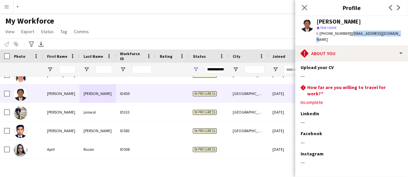
scroll to position [48, 0]
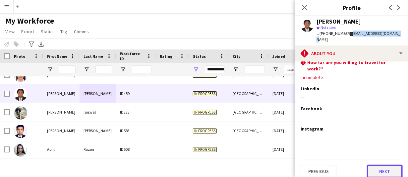
click at [383, 164] on button "Next" at bounding box center [385, 170] width 36 height 13
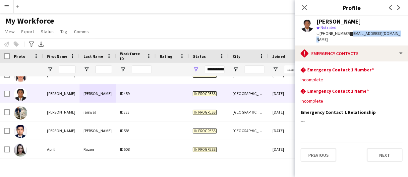
scroll to position [0, 0]
click at [384, 153] on button "Next" at bounding box center [385, 154] width 36 height 13
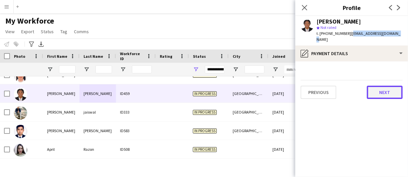
click at [390, 89] on button "Next" at bounding box center [385, 91] width 36 height 13
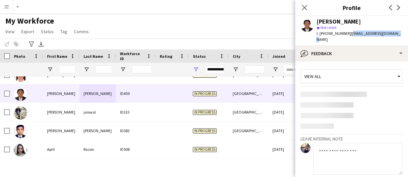
scroll to position [36, 0]
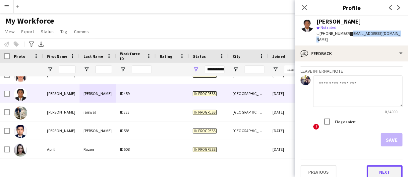
click at [384, 165] on button "Next" at bounding box center [385, 171] width 36 height 13
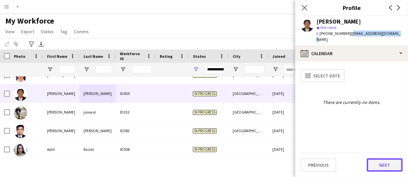
click at [386, 166] on button "Next" at bounding box center [385, 164] width 36 height 13
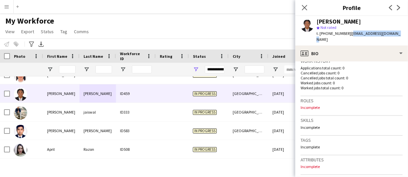
scroll to position [149, 0]
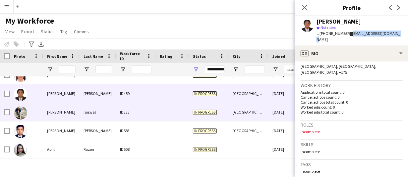
click at [53, 110] on div "[PERSON_NAME]" at bounding box center [61, 112] width 36 height 18
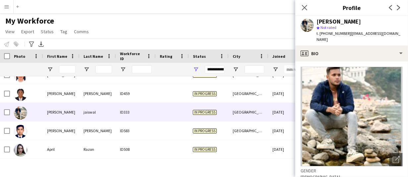
click at [337, 19] on div "[PERSON_NAME]" at bounding box center [338, 22] width 44 height 6
click at [337, 33] on span "t. [PHONE_NUMBER]" at bounding box center [333, 33] width 34 height 5
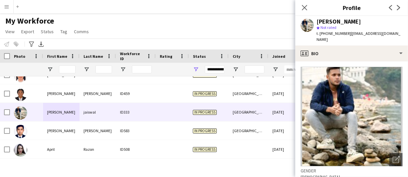
click at [349, 32] on span "| [EMAIL_ADDRESS][DOMAIN_NAME]" at bounding box center [358, 36] width 84 height 11
drag, startPoint x: 347, startPoint y: 33, endPoint x: 398, endPoint y: 34, distance: 50.7
click at [398, 34] on div "[PERSON_NAME] star Not rated t. [PHONE_NUMBER] | [EMAIL_ADDRESS][DOMAIN_NAME]" at bounding box center [351, 30] width 113 height 29
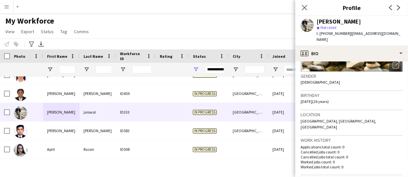
scroll to position [133, 0]
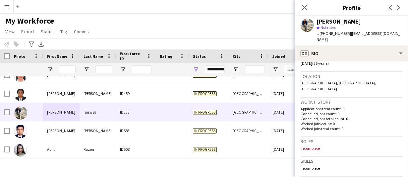
click at [304, 73] on h3 "Location" at bounding box center [351, 76] width 102 height 6
click at [306, 80] on span "[GEOGRAPHIC_DATA], [GEOGRAPHIC_DATA], [GEOGRAPHIC_DATA]" at bounding box center [338, 85] width 76 height 11
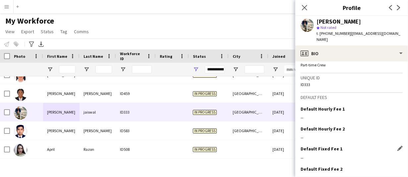
scroll to position [319, 0]
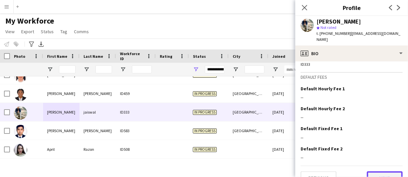
click at [382, 171] on button "Next" at bounding box center [385, 177] width 36 height 13
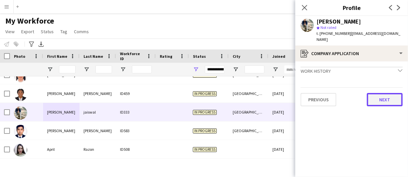
click at [388, 87] on div "Previous Next" at bounding box center [351, 96] width 102 height 19
click at [387, 97] on button "Next" at bounding box center [385, 99] width 36 height 13
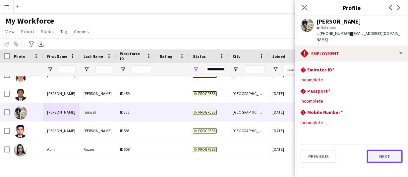
click at [386, 151] on button "Next" at bounding box center [385, 155] width 36 height 13
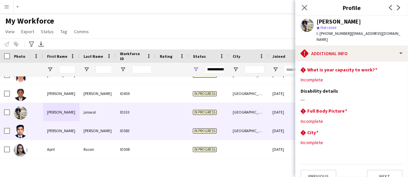
click at [85, 127] on div "[PERSON_NAME]" at bounding box center [98, 130] width 36 height 18
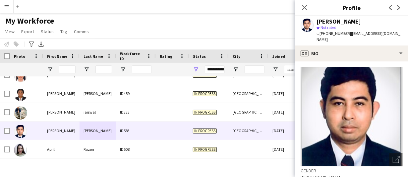
click at [340, 22] on div "[PERSON_NAME]" at bounding box center [338, 22] width 44 height 6
click at [329, 35] on span "t. [PHONE_NUMBER]" at bounding box center [333, 33] width 34 height 5
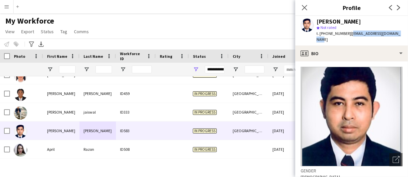
drag, startPoint x: 348, startPoint y: 34, endPoint x: 400, endPoint y: 34, distance: 51.7
click at [400, 34] on div "[PERSON_NAME] star Not rated t. [PHONE_NUMBER] | [EMAIL_ADDRESS][DOMAIN_NAME]" at bounding box center [351, 30] width 113 height 29
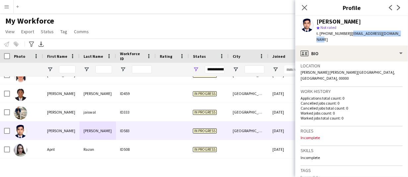
scroll to position [99, 0]
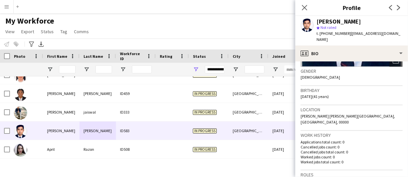
click at [375, 113] on span "[PERSON_NAME] [PERSON_NAME][GEOGRAPHIC_DATA], [GEOGRAPHIC_DATA], 00000" at bounding box center [347, 118] width 94 height 11
drag, startPoint x: 301, startPoint y: 110, endPoint x: 376, endPoint y: 105, distance: 75.7
click at [317, 113] on span "[PERSON_NAME] [PERSON_NAME][GEOGRAPHIC_DATA], [GEOGRAPHIC_DATA], 00000" at bounding box center [347, 118] width 94 height 11
click at [375, 113] on span "[PERSON_NAME] [PERSON_NAME][GEOGRAPHIC_DATA], [GEOGRAPHIC_DATA], 00000" at bounding box center [347, 118] width 94 height 11
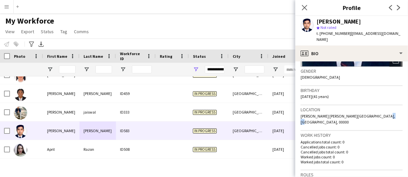
click at [374, 113] on span "[PERSON_NAME] [PERSON_NAME][GEOGRAPHIC_DATA], [GEOGRAPHIC_DATA], 00000" at bounding box center [347, 118] width 94 height 11
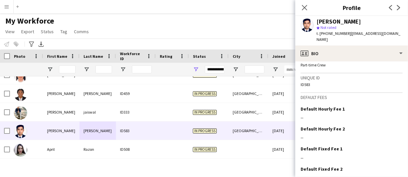
scroll to position [315, 0]
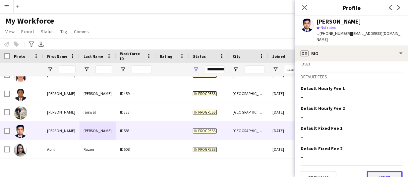
click at [382, 171] on button "Next" at bounding box center [385, 177] width 36 height 13
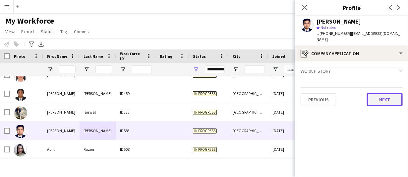
click at [387, 98] on button "Next" at bounding box center [385, 99] width 36 height 13
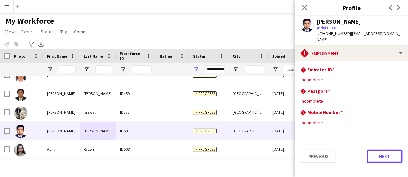
drag, startPoint x: 387, startPoint y: 150, endPoint x: 386, endPoint y: 145, distance: 5.0
click at [387, 149] on button "Next" at bounding box center [385, 155] width 36 height 13
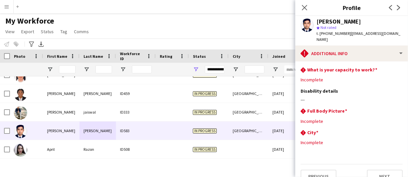
click at [300, 7] on div "Close pop-in" at bounding box center [304, 7] width 19 height 15
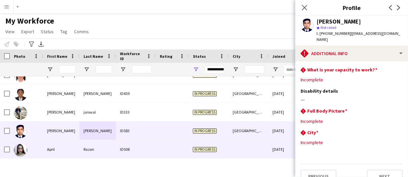
click at [53, 147] on div "April" at bounding box center [61, 149] width 36 height 18
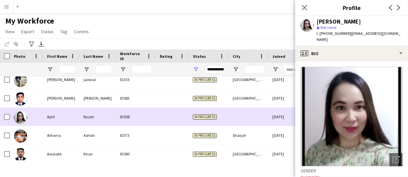
scroll to position [563, 0]
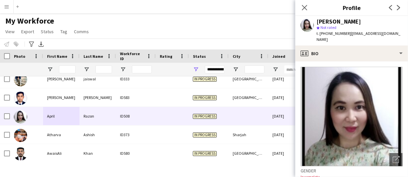
click at [328, 20] on div "[PERSON_NAME]" at bounding box center [338, 22] width 44 height 6
click at [328, 21] on div "[PERSON_NAME]" at bounding box center [338, 22] width 44 height 6
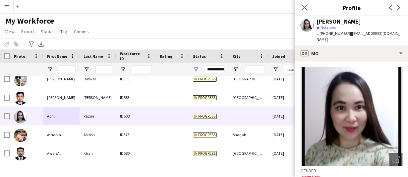
click at [325, 34] on span "t. [PHONE_NUMBER]" at bounding box center [333, 33] width 34 height 5
click at [350, 34] on span "| [EMAIL_ADDRESS][DOMAIN_NAME]" at bounding box center [358, 36] width 84 height 11
drag, startPoint x: 394, startPoint y: 33, endPoint x: 346, endPoint y: 32, distance: 48.4
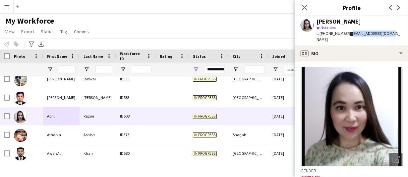
click at [346, 32] on app-profile-header "[PERSON_NAME] star Not rated t. [PHONE_NUMBER] | [EMAIL_ADDRESS][DOMAIN_NAME]" at bounding box center [351, 30] width 113 height 29
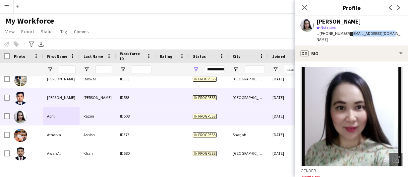
click at [89, 92] on div "[PERSON_NAME]" at bounding box center [98, 97] width 36 height 18
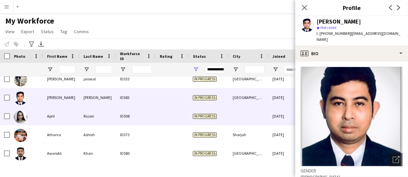
click at [89, 109] on div "Razon" at bounding box center [98, 116] width 36 height 18
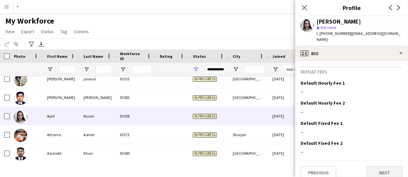
scroll to position [315, 0]
click at [384, 166] on button "Next" at bounding box center [385, 171] width 36 height 13
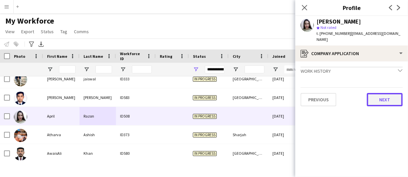
click at [387, 93] on button "Next" at bounding box center [385, 99] width 36 height 13
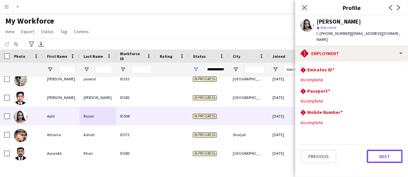
click at [390, 149] on button "Next" at bounding box center [385, 155] width 36 height 13
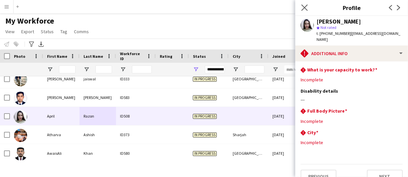
click at [301, 8] on app-icon "Close pop-in" at bounding box center [305, 8] width 10 height 10
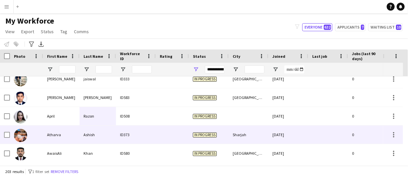
click at [57, 136] on div "Atharva" at bounding box center [61, 134] width 36 height 18
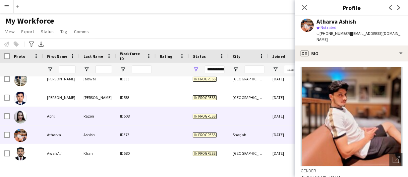
click at [83, 119] on div "Razon" at bounding box center [98, 116] width 36 height 18
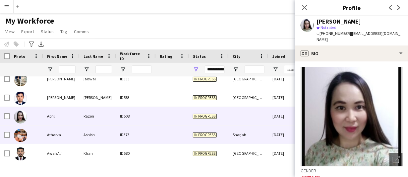
click at [86, 129] on div "Ashish" at bounding box center [98, 134] width 36 height 18
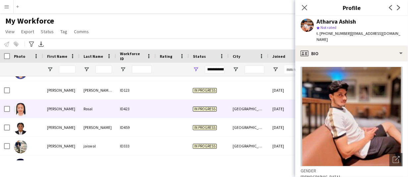
scroll to position [464, 0]
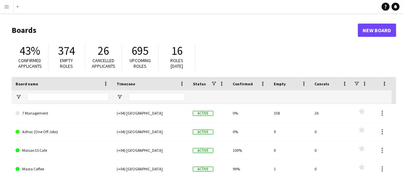
click at [340, 49] on div "43% Confirmed applicants 374 Empty roles 26 Cancelled applicants 695 Upcoming r…" at bounding box center [204, 58] width 385 height 36
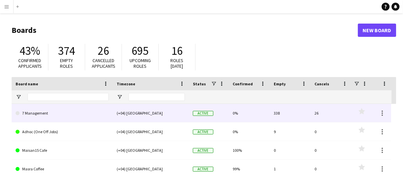
click at [24, 110] on link "7 Management" at bounding box center [62, 113] width 93 height 19
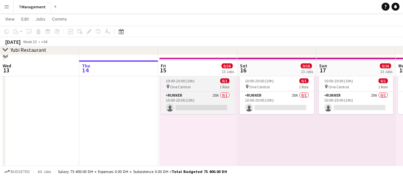
scroll to position [33, 0]
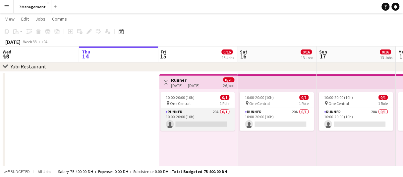
click at [194, 113] on app-card-role "Runner 20A 0/1 10:00-20:00 (10h) single-neutral-actions" at bounding box center [198, 119] width 74 height 23
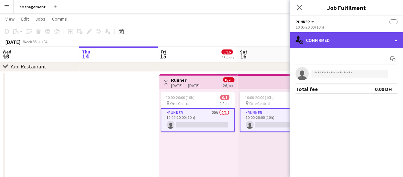
click at [367, 43] on div "single-neutral-actions-check-2 Confirmed" at bounding box center [346, 40] width 113 height 16
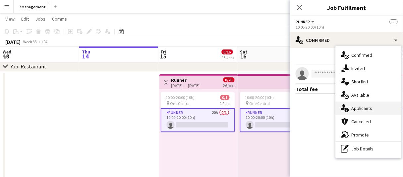
click at [356, 105] on div "single-neutral-actions-information Applicants" at bounding box center [369, 107] width 66 height 13
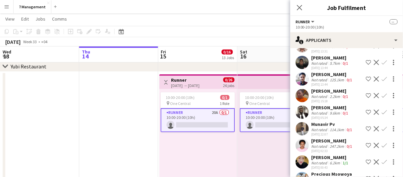
scroll to position [199, 0]
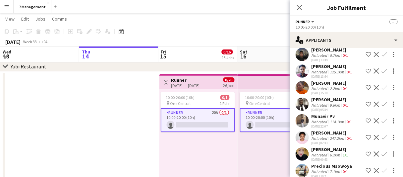
click at [231, 27] on app-toolbar "Copy Paste Paste Ctrl+V Paste with crew Ctrl+Shift+V Paste linked Job Delete Gr…" at bounding box center [201, 31] width 403 height 11
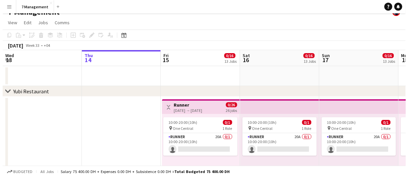
scroll to position [0, 0]
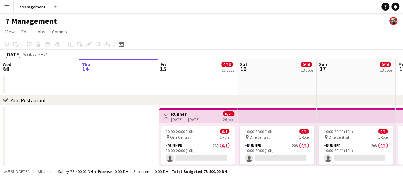
click at [47, 2] on app-icon "Close" at bounding box center [48, 3] width 3 height 3
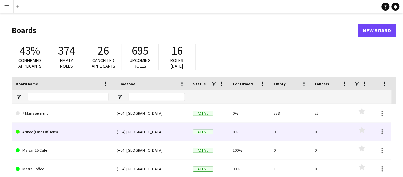
click at [31, 128] on link "Adhoc (One Off Jobs)" at bounding box center [62, 131] width 93 height 19
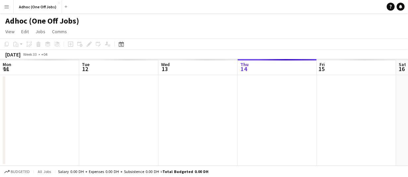
scroll to position [0, 158]
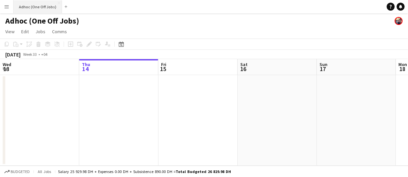
click at [58, 2] on button "Adhoc (One Off Jobs) Close" at bounding box center [38, 6] width 48 height 13
click at [58, 3] on app-icon "Close" at bounding box center [59, 3] width 3 height 3
